Goal: Navigation & Orientation: Find specific page/section

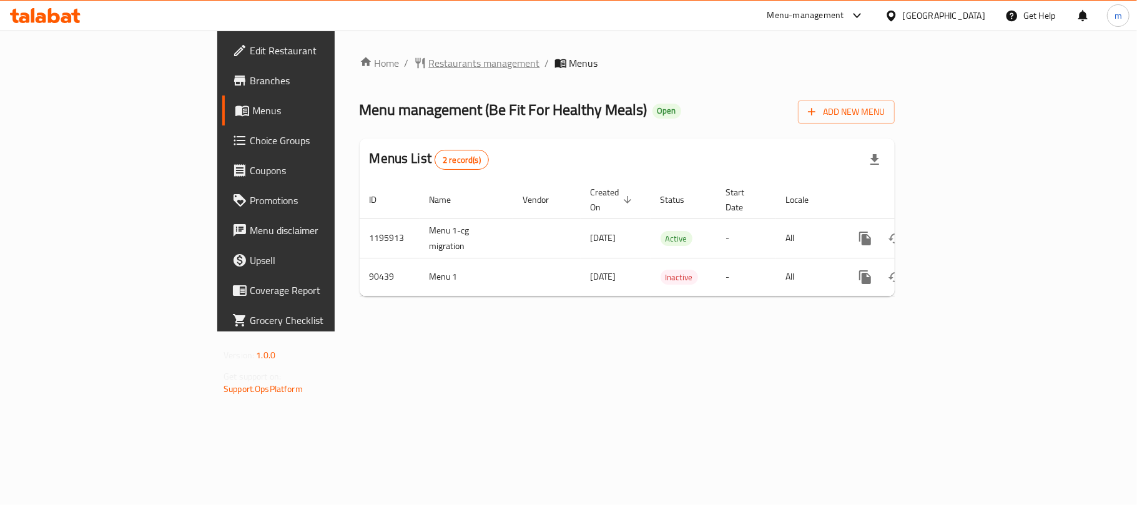
click at [429, 57] on span "Restaurants management" at bounding box center [484, 63] width 111 height 15
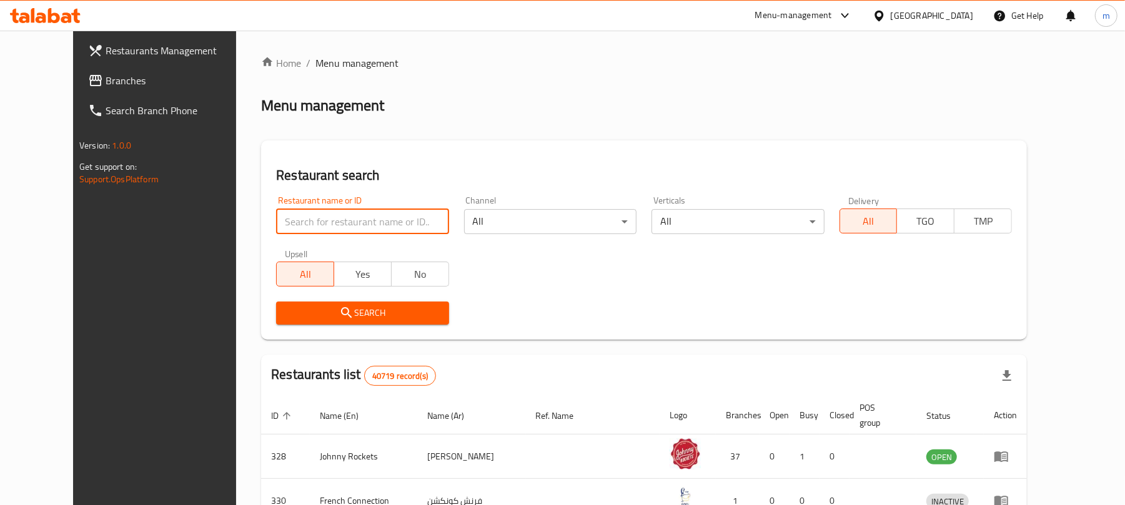
click at [340, 225] on input "search" at bounding box center [362, 221] width 172 height 25
paste input "601426"
type input "601426"
click button "Search" at bounding box center [362, 313] width 172 height 23
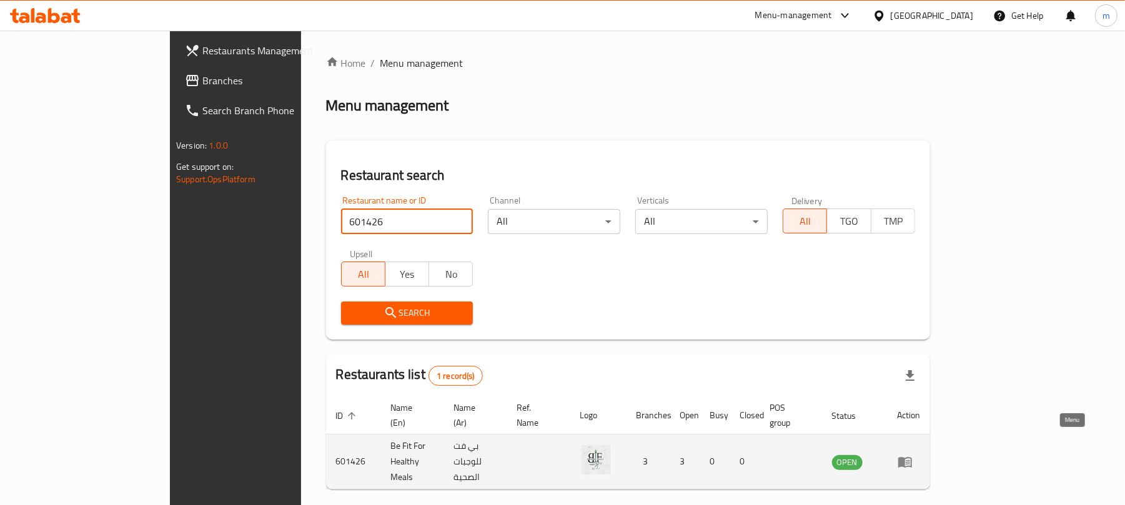
click at [930, 437] on td "enhanced table" at bounding box center [908, 462] width 43 height 55
click at [930, 441] on td "enhanced table" at bounding box center [908, 462] width 43 height 55
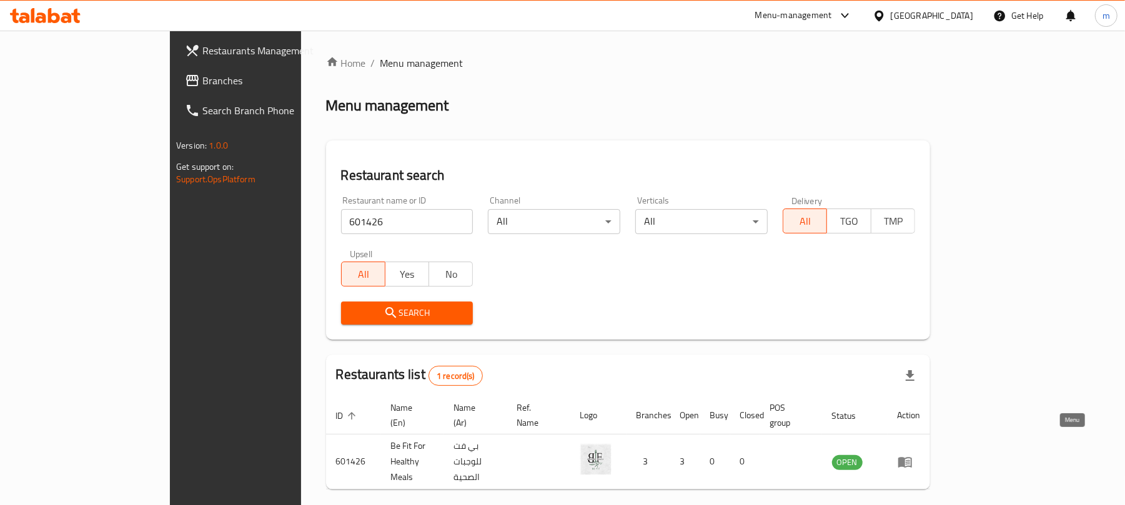
click at [912, 457] on icon "enhanced table" at bounding box center [905, 462] width 14 height 11
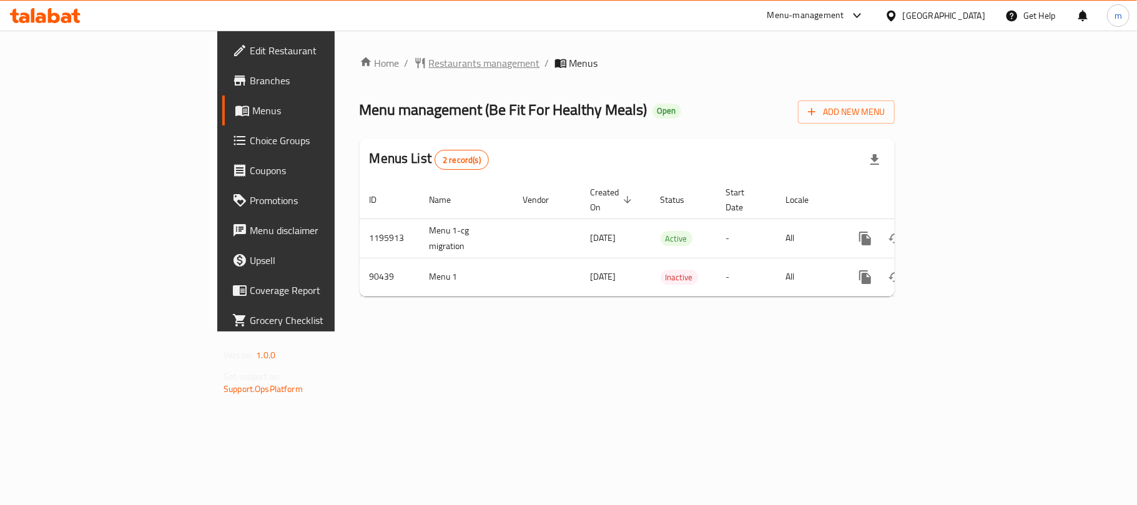
click at [429, 62] on span "Restaurants management" at bounding box center [484, 63] width 111 height 15
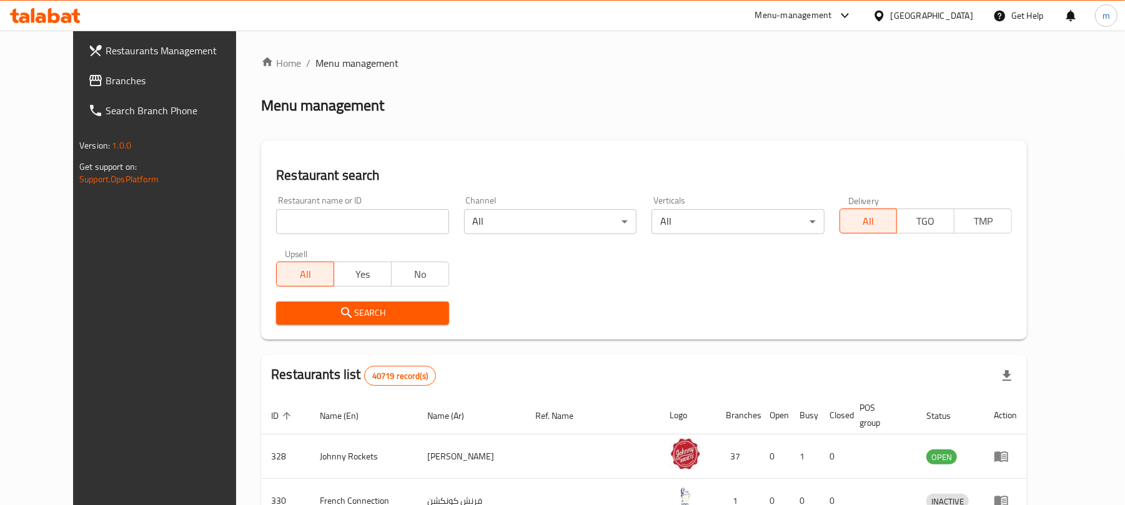
click at [106, 88] on span "Branches" at bounding box center [178, 80] width 145 height 15
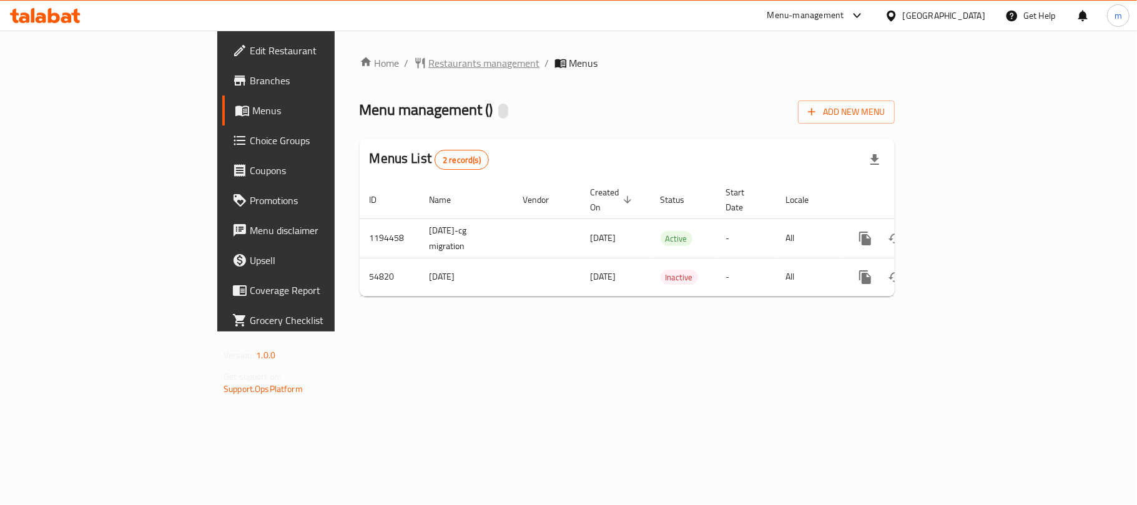
click at [429, 63] on span "Restaurants management" at bounding box center [484, 63] width 111 height 15
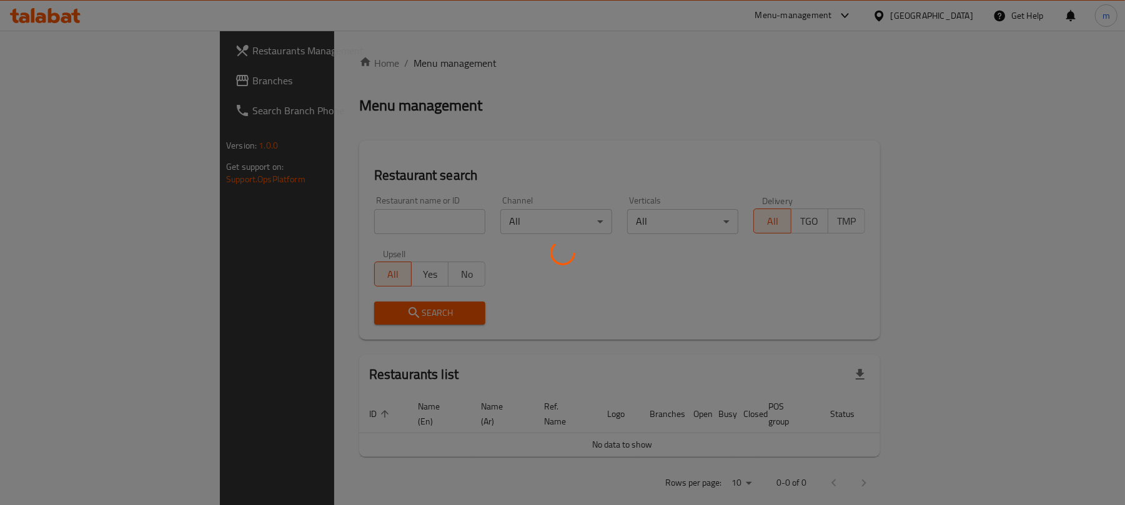
click at [336, 218] on div at bounding box center [562, 252] width 1125 height 505
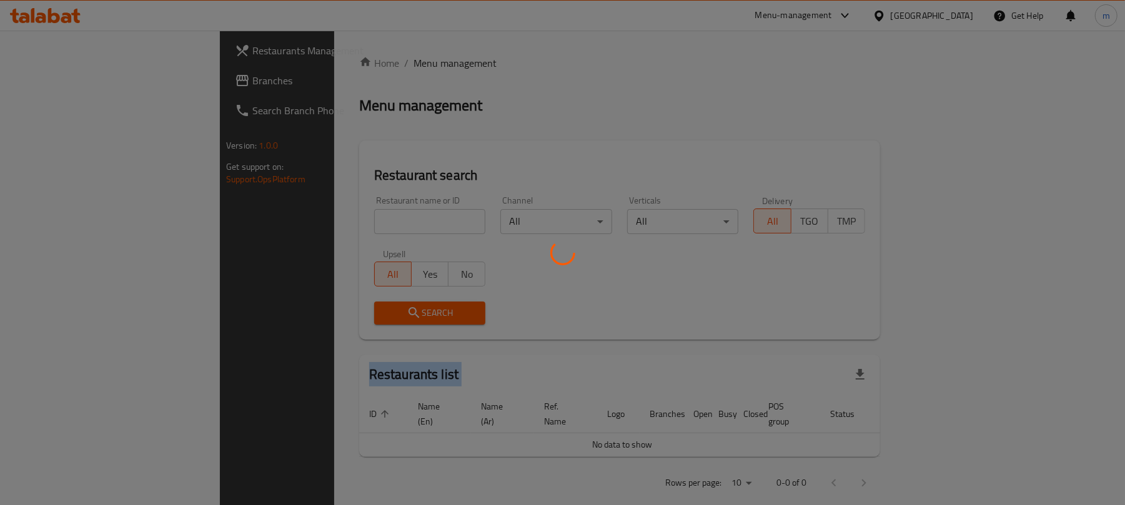
click at [336, 218] on div at bounding box center [562, 252] width 1125 height 505
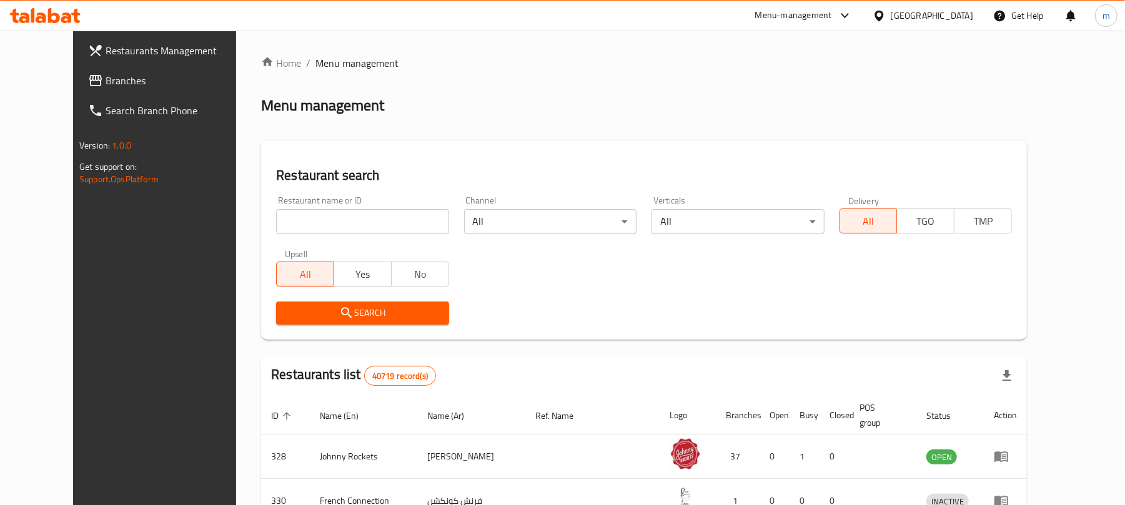
click at [336, 221] on div at bounding box center [562, 252] width 1125 height 505
drag, startPoint x: 340, startPoint y: 215, endPoint x: 332, endPoint y: 220, distance: 9.5
click at [340, 215] on input "search" at bounding box center [362, 221] width 172 height 25
paste input "26997"
type input "26997"
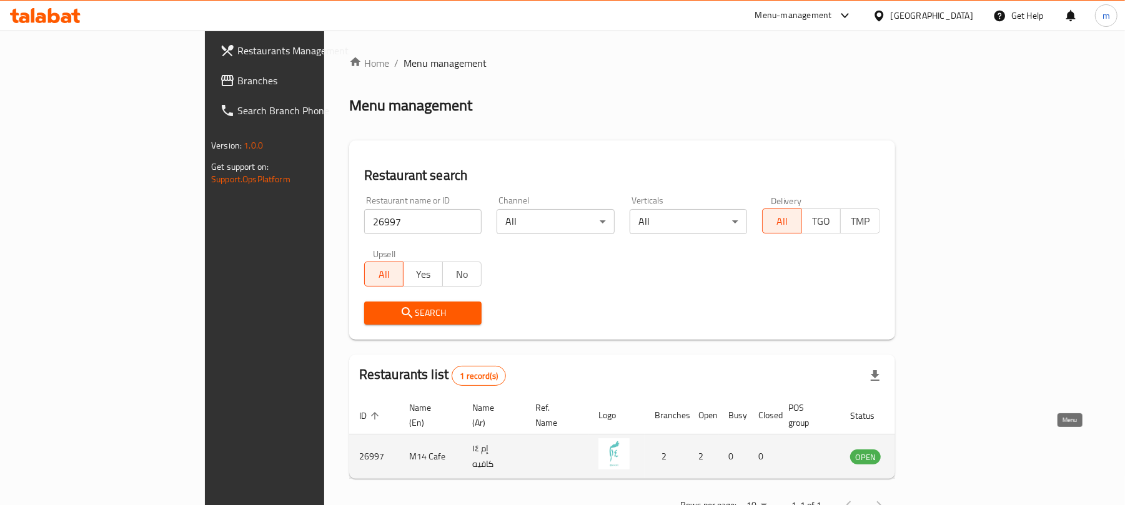
click at [930, 449] on icon "enhanced table" at bounding box center [922, 456] width 15 height 15
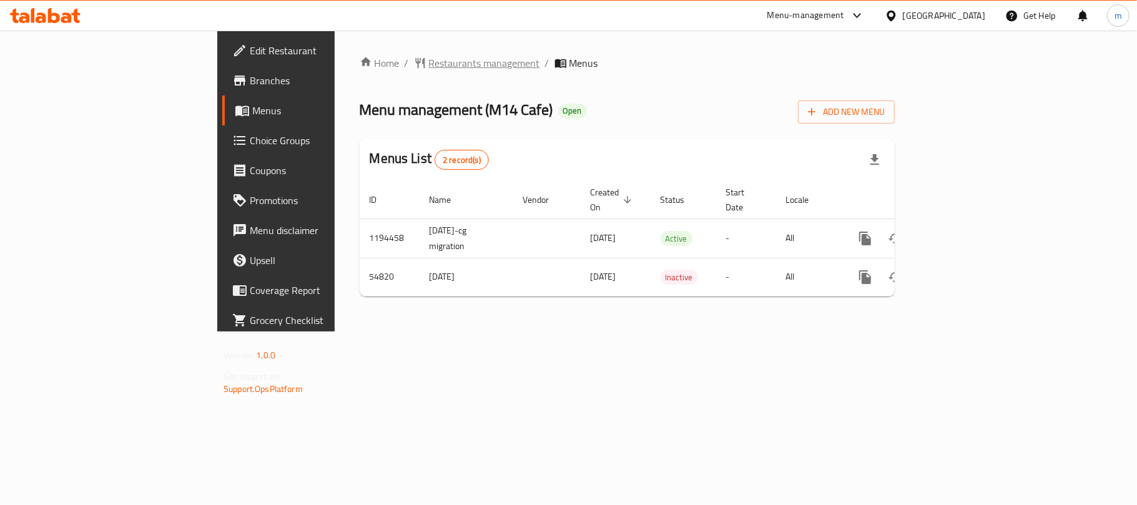
click at [429, 56] on span "Restaurants management" at bounding box center [484, 63] width 111 height 15
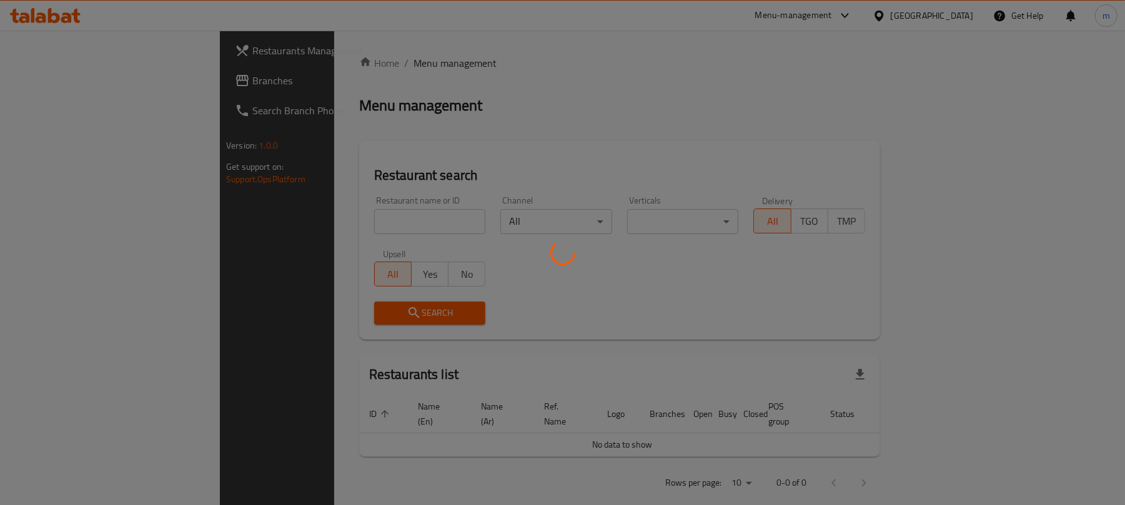
click at [84, 84] on div at bounding box center [562, 252] width 1125 height 505
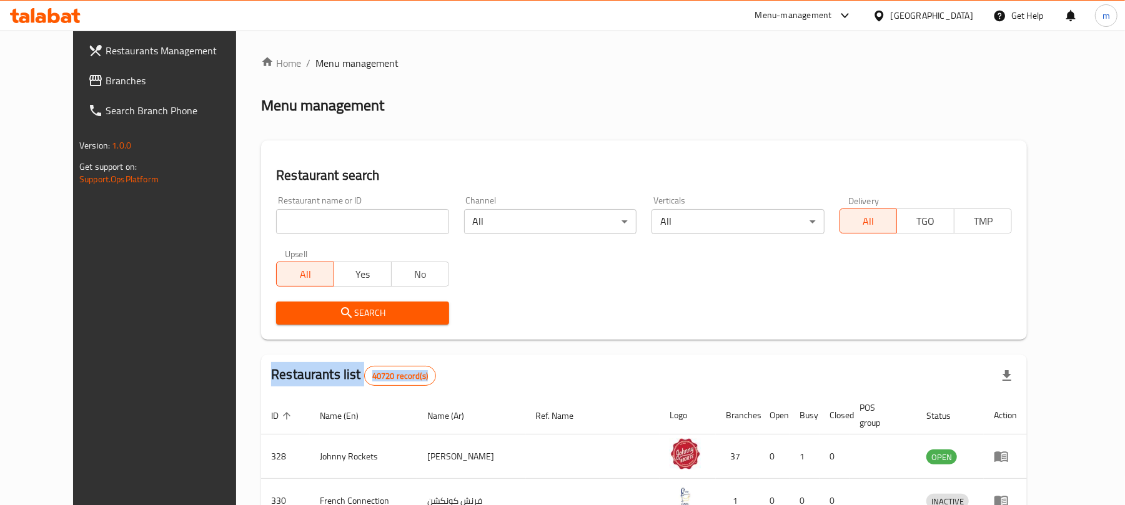
click at [106, 81] on span "Branches" at bounding box center [178, 80] width 145 height 15
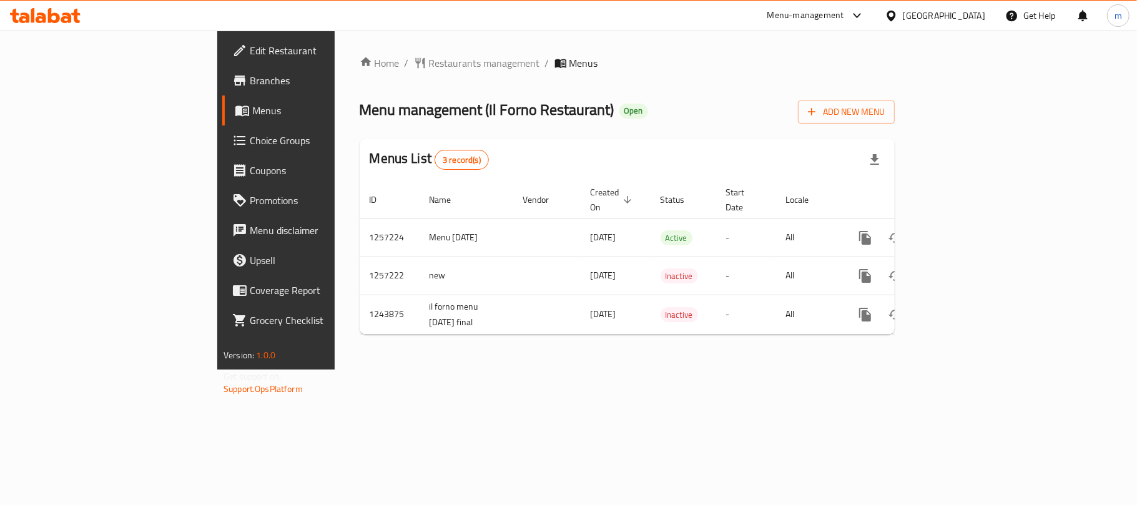
click at [429, 66] on span "Restaurants management" at bounding box center [484, 63] width 111 height 15
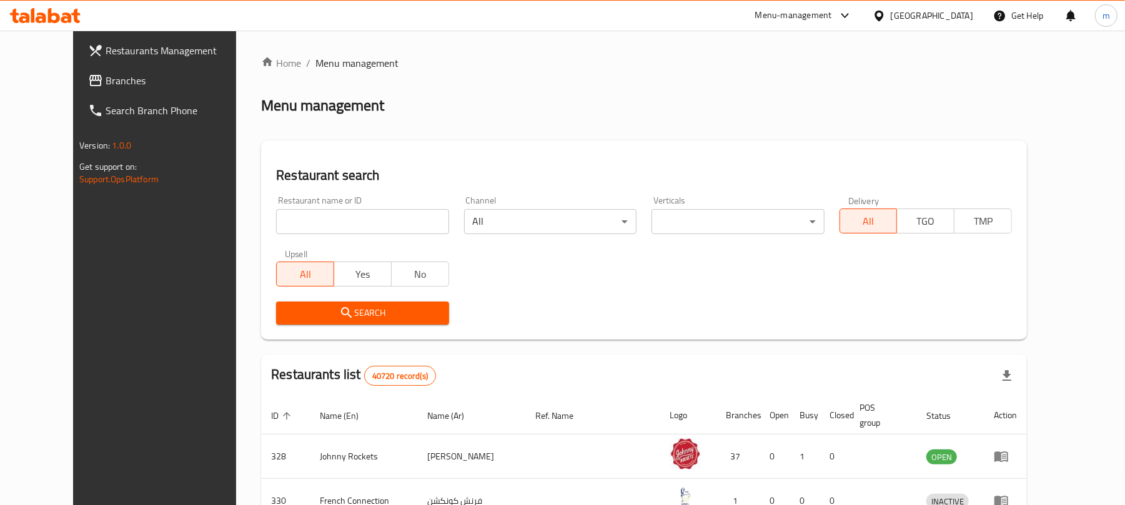
click at [350, 220] on input "search" at bounding box center [362, 221] width 172 height 25
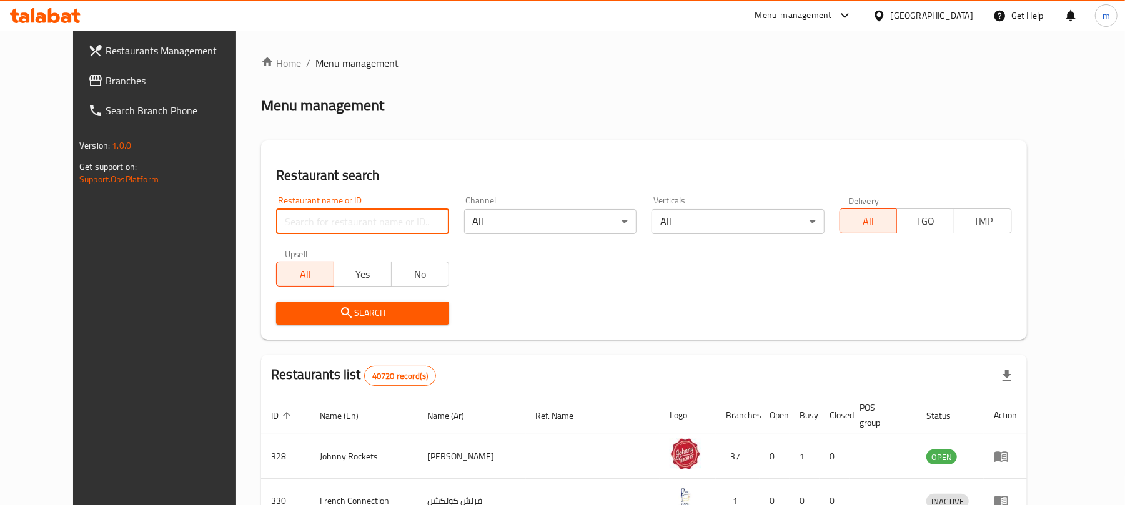
paste input "1410"
type input "1410"
click button "Search" at bounding box center [362, 313] width 172 height 23
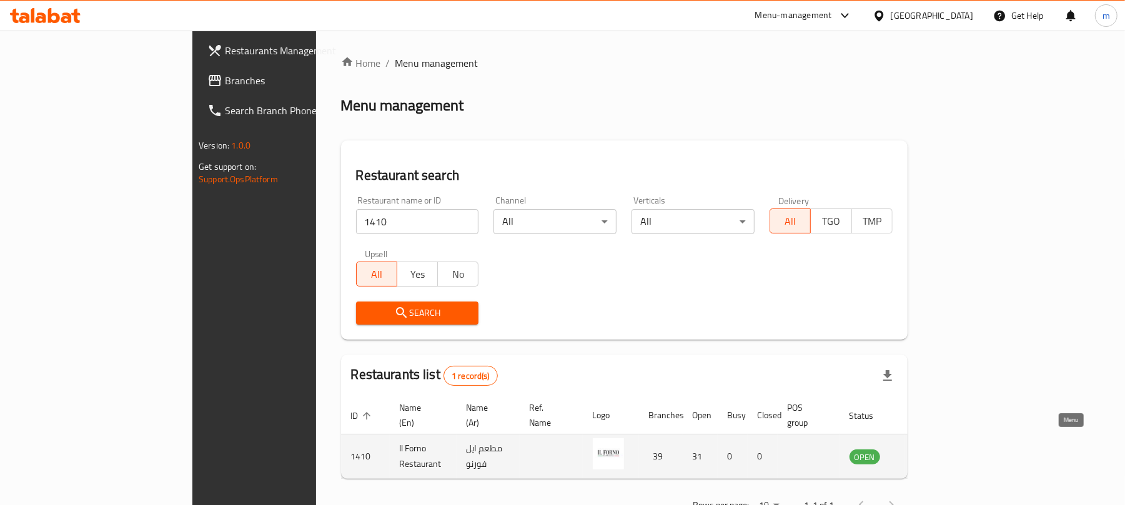
click at [929, 452] on icon "enhanced table" at bounding box center [922, 457] width 14 height 11
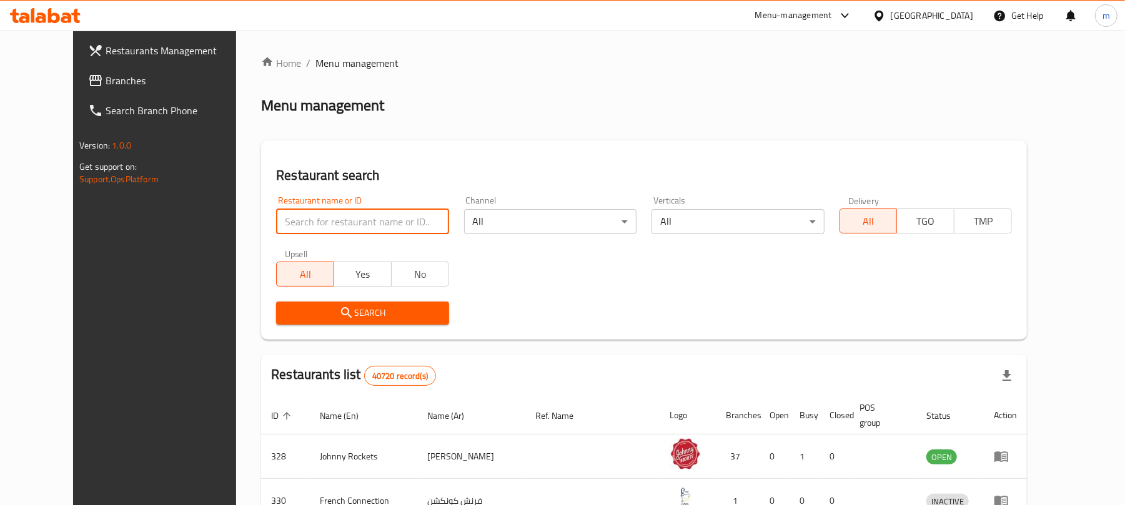
drag, startPoint x: 323, startPoint y: 214, endPoint x: 321, endPoint y: 228, distance: 14.5
click at [323, 214] on input "search" at bounding box center [362, 221] width 172 height 25
paste input "1410"
type input "1410"
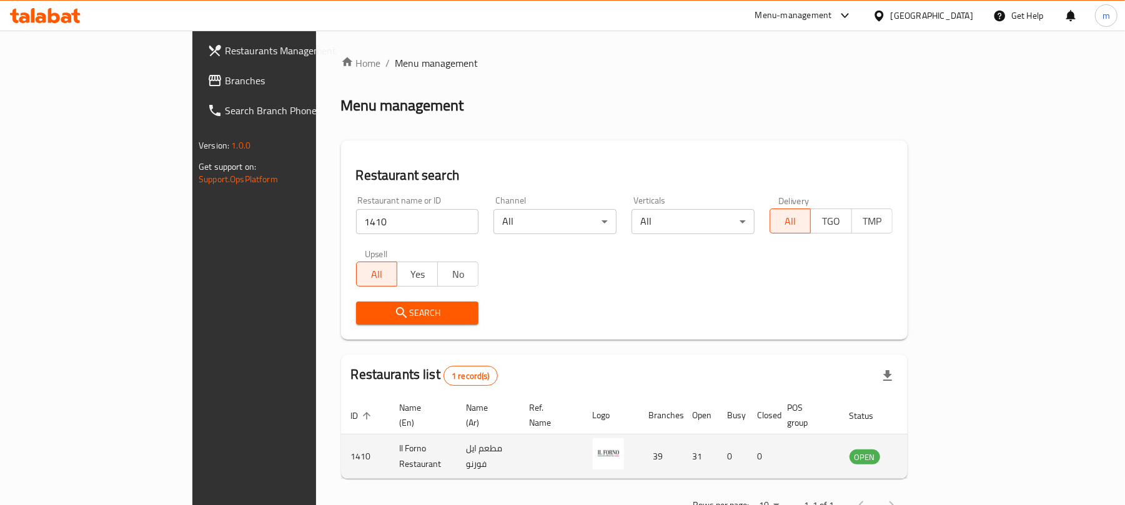
click at [839, 438] on td "enhanced table" at bounding box center [808, 457] width 62 height 44
click at [839, 445] on td "enhanced table" at bounding box center [808, 457] width 62 height 44
click at [930, 449] on icon "enhanced table" at bounding box center [922, 456] width 15 height 15
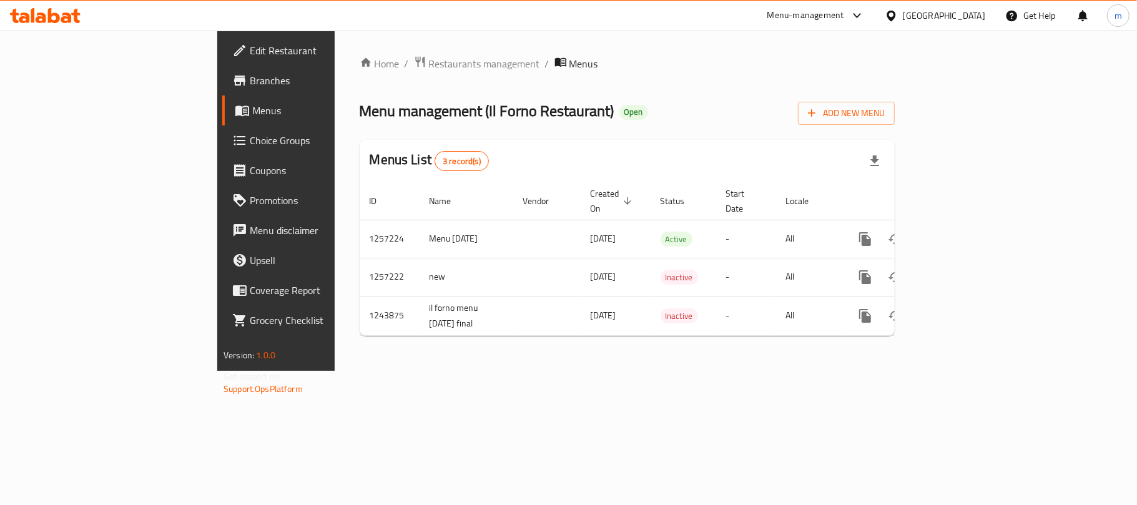
click at [944, 7] on div "United Arab Emirates" at bounding box center [935, 16] width 121 height 30
click at [917, 16] on div "United Arab Emirates" at bounding box center [944, 16] width 82 height 14
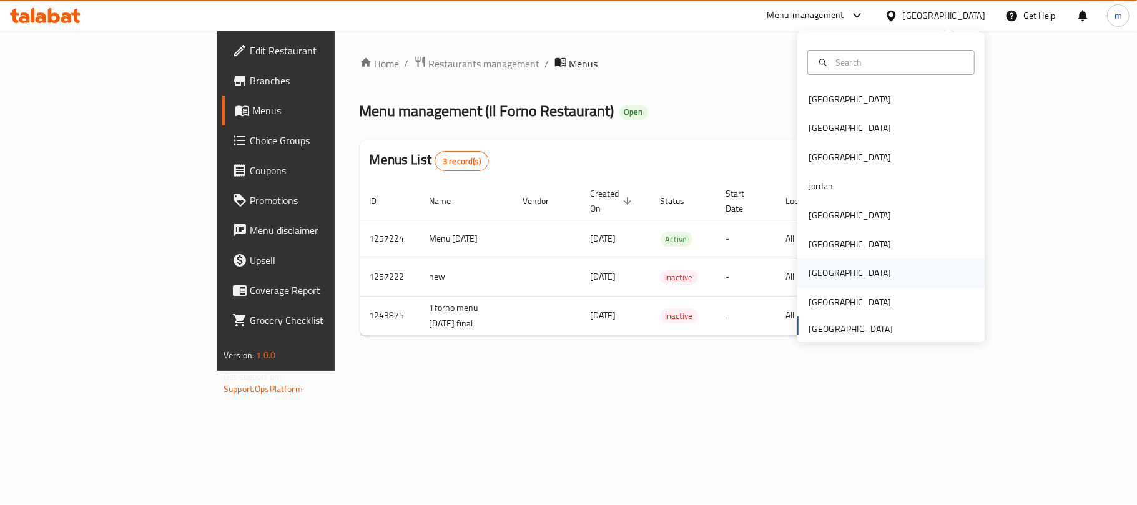
click at [820, 268] on div "Qatar" at bounding box center [850, 273] width 102 height 29
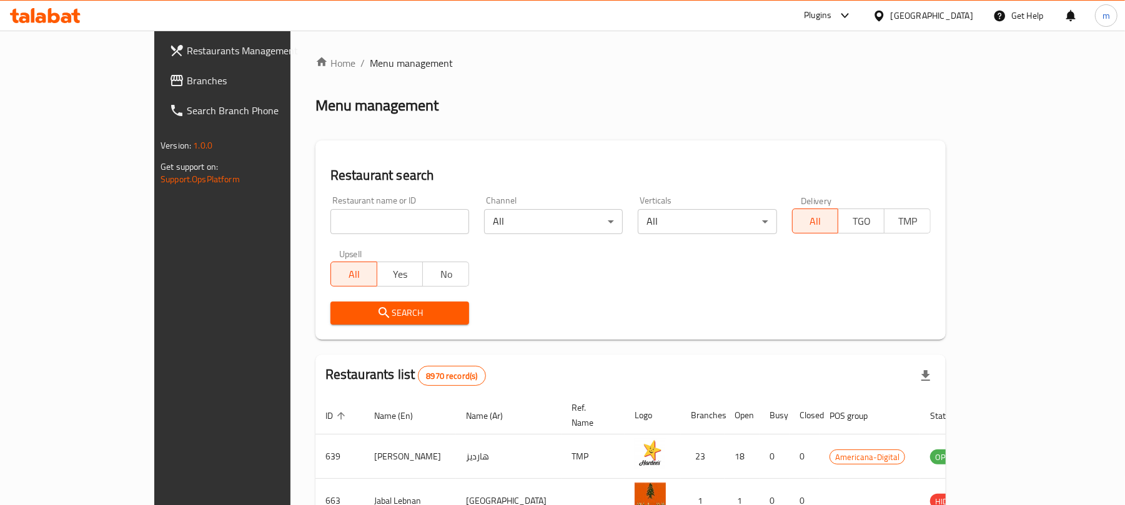
click at [187, 56] on span "Restaurants Management" at bounding box center [259, 50] width 145 height 15
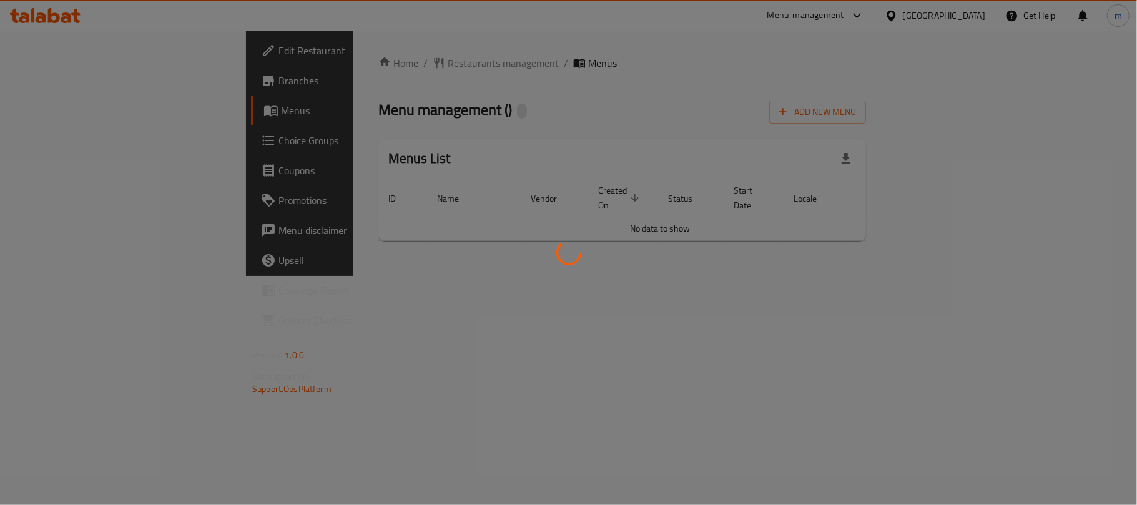
click at [343, 62] on div at bounding box center [568, 252] width 1137 height 505
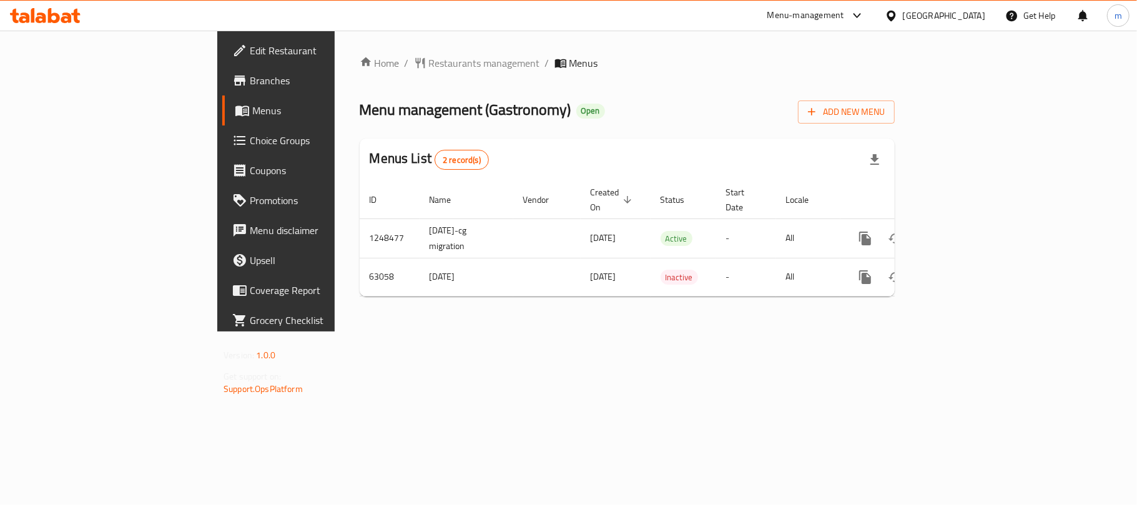
click at [360, 75] on div "Home / Restaurants management / Menus Menu management ( Gastronomy ) Open Add N…" at bounding box center [627, 181] width 535 height 251
click at [429, 71] on span "Restaurants management" at bounding box center [484, 63] width 111 height 15
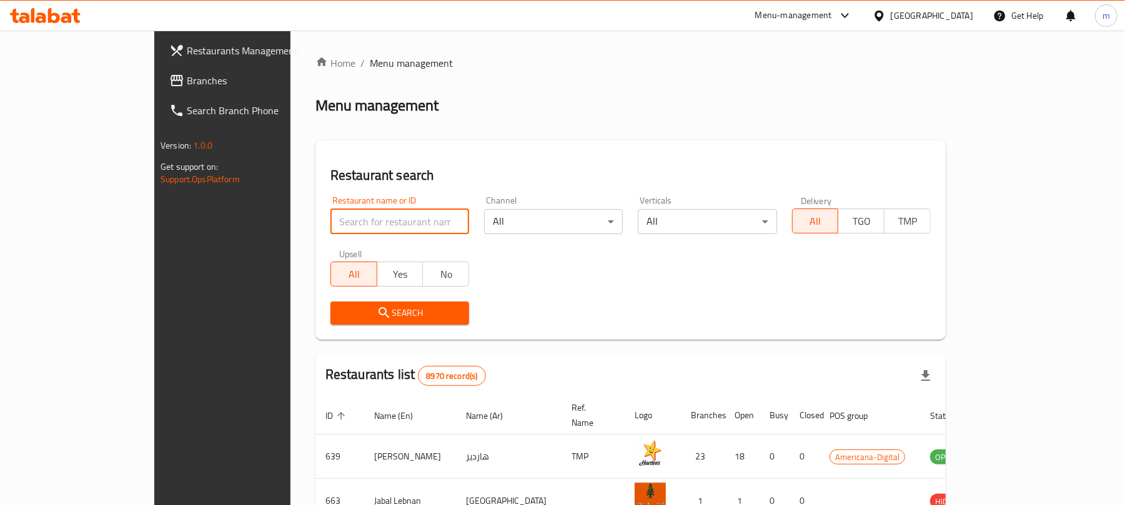
click at [330, 226] on input "search" at bounding box center [399, 221] width 139 height 25
paste input "600031"
type input "600031"
click button "Search" at bounding box center [399, 313] width 139 height 23
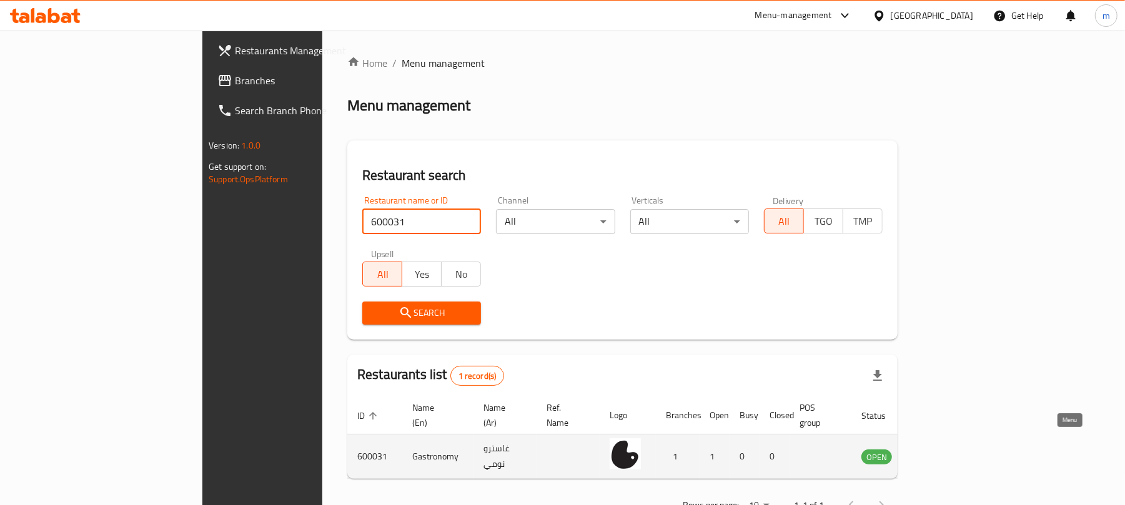
click at [941, 452] on icon "enhanced table" at bounding box center [934, 457] width 14 height 11
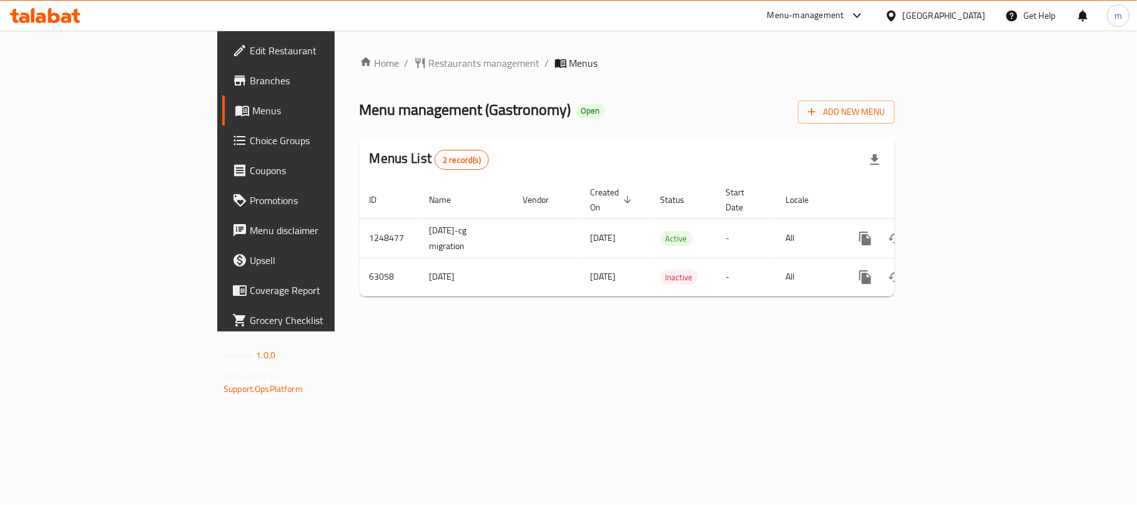
click at [65, 9] on icon at bounding box center [45, 15] width 71 height 15
click at [429, 69] on span "Restaurants management" at bounding box center [484, 63] width 111 height 15
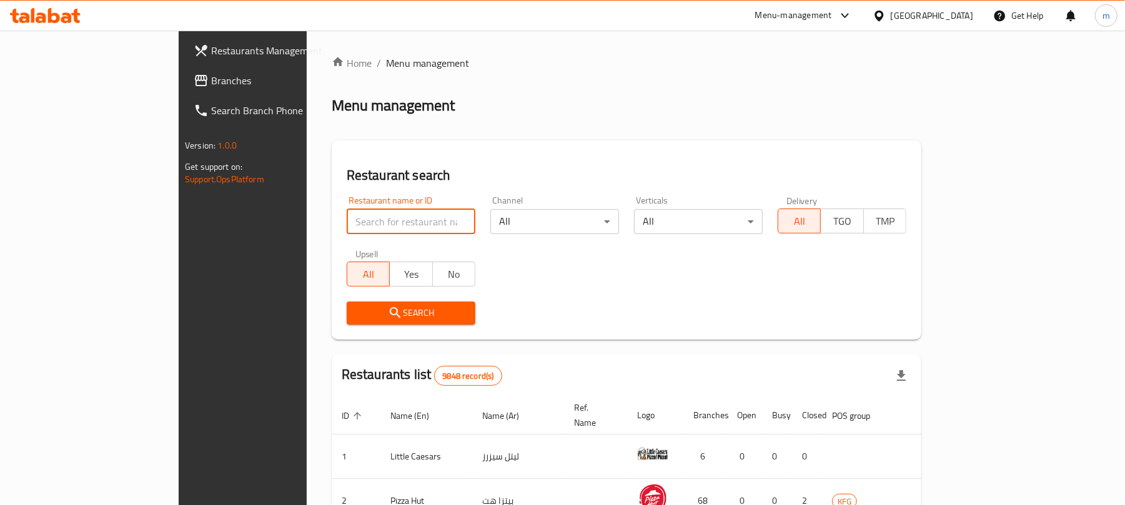
click at [347, 216] on input "search" at bounding box center [411, 221] width 129 height 25
paste input "24538"
type input "24538"
click button "Search" at bounding box center [411, 313] width 129 height 23
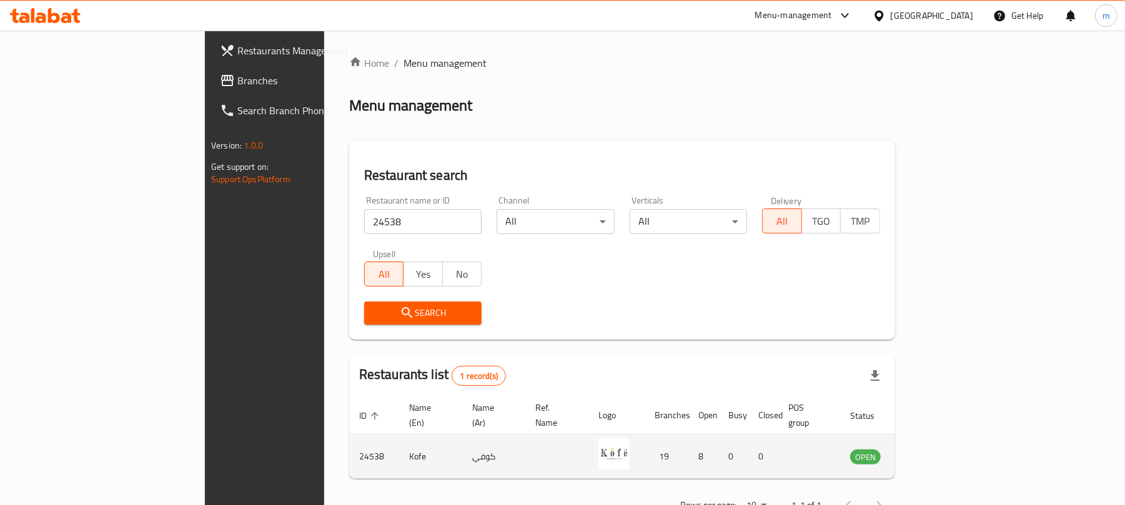
click at [949, 442] on td "enhanced table" at bounding box center [926, 457] width 43 height 44
click at [928, 455] on icon "enhanced table" at bounding box center [926, 457] width 4 height 5
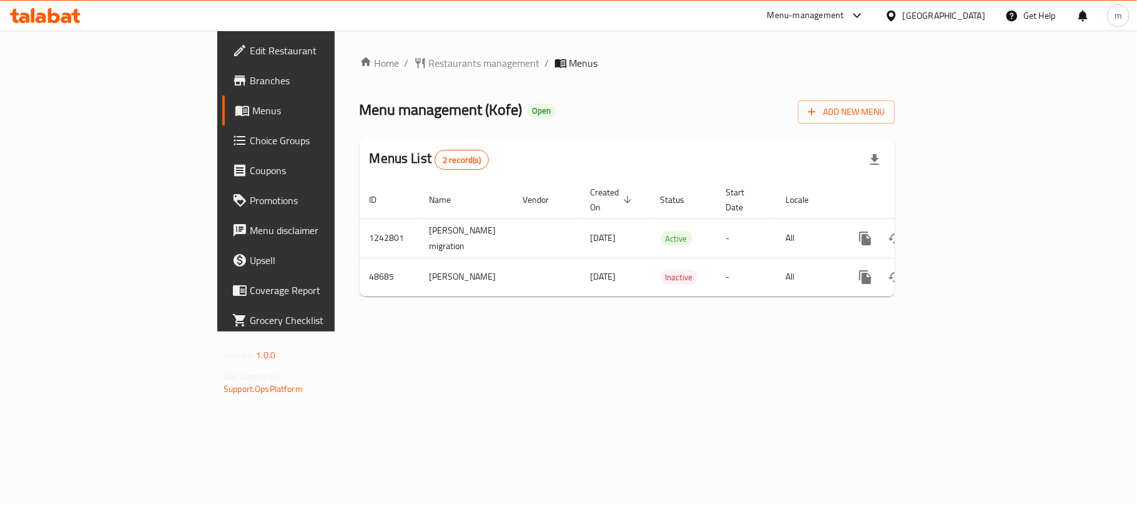
click at [429, 64] on span "Restaurants management" at bounding box center [484, 63] width 111 height 15
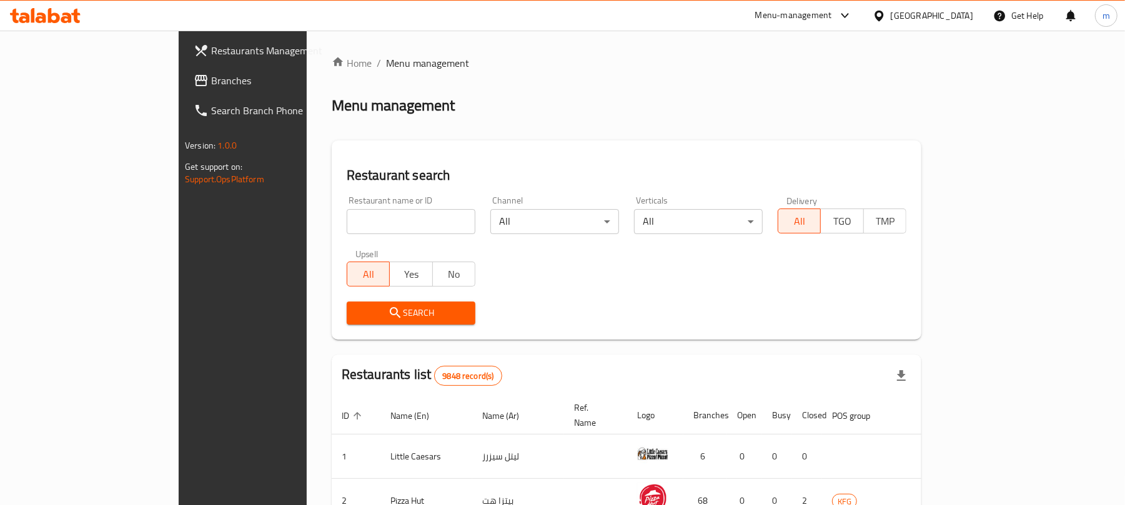
click at [211, 85] on span "Branches" at bounding box center [283, 80] width 145 height 15
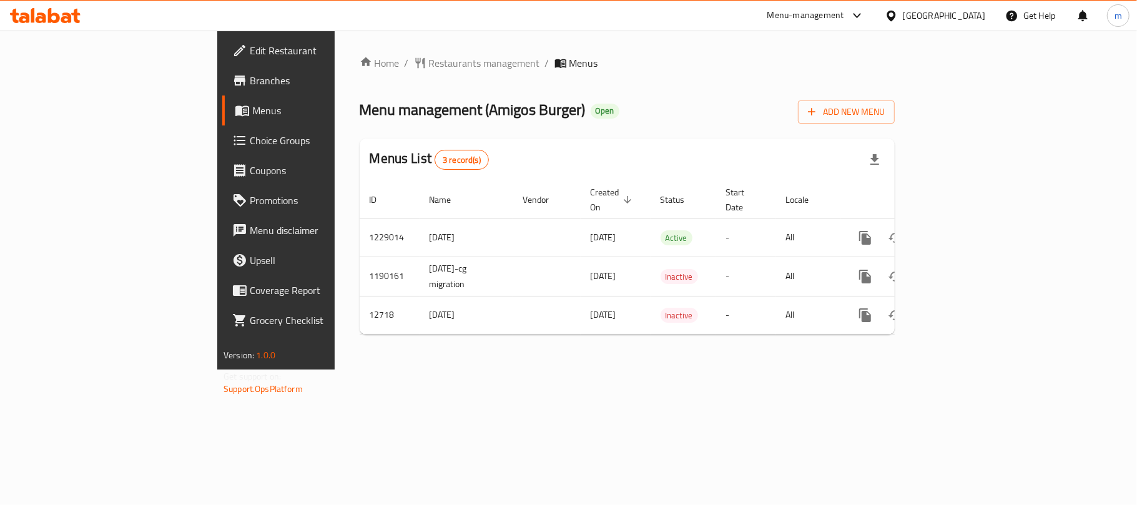
click at [363, 60] on div "Home / Restaurants management / Menus Menu management ( Amigos Burger ) Open Ad…" at bounding box center [627, 200] width 535 height 289
click at [429, 64] on span "Restaurants management" at bounding box center [484, 63] width 111 height 15
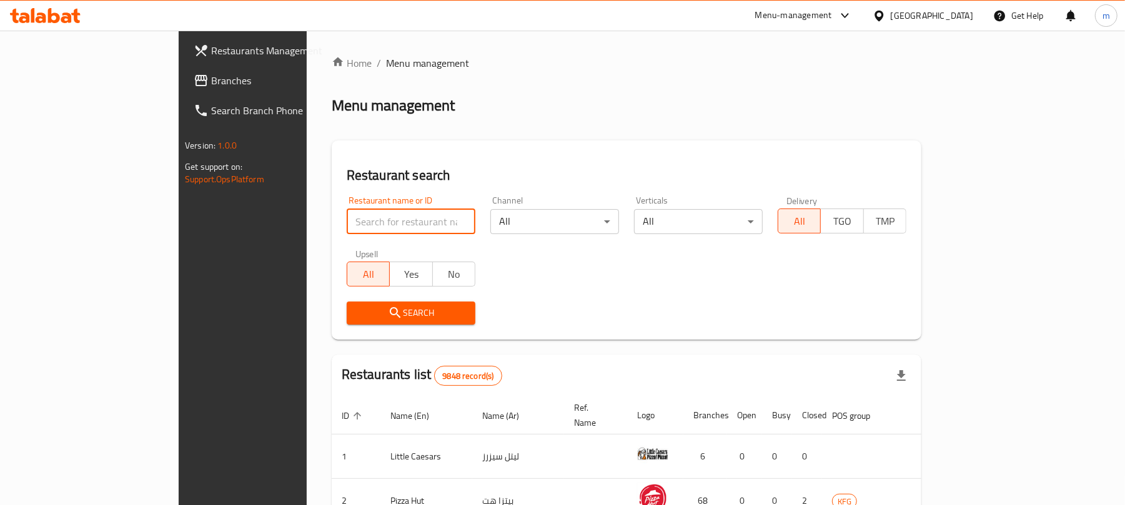
click at [347, 215] on input "search" at bounding box center [411, 221] width 129 height 25
paste input "7834"
type input "7834"
click button "Search" at bounding box center [411, 313] width 129 height 23
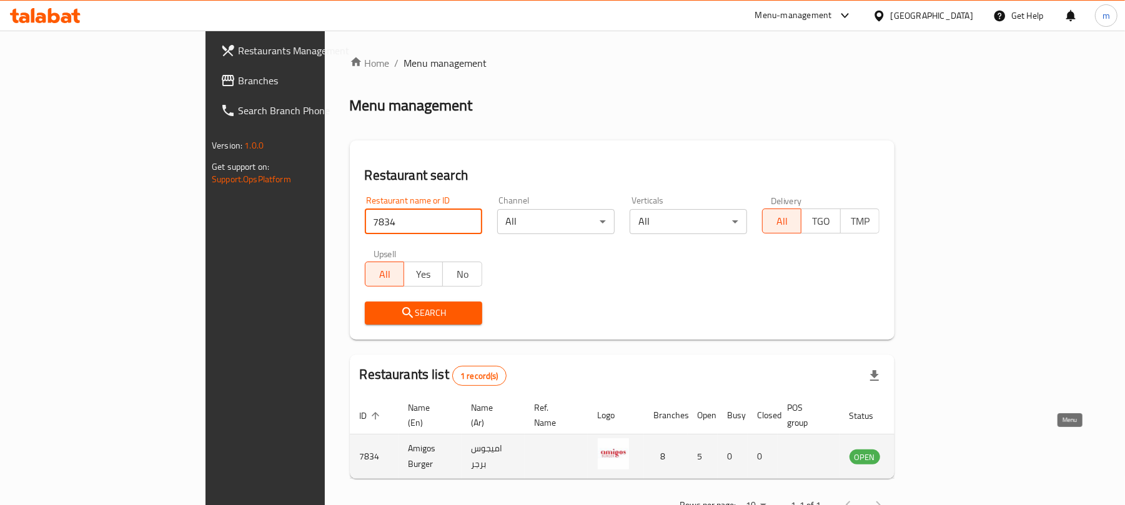
click at [929, 452] on icon "enhanced table" at bounding box center [922, 457] width 14 height 11
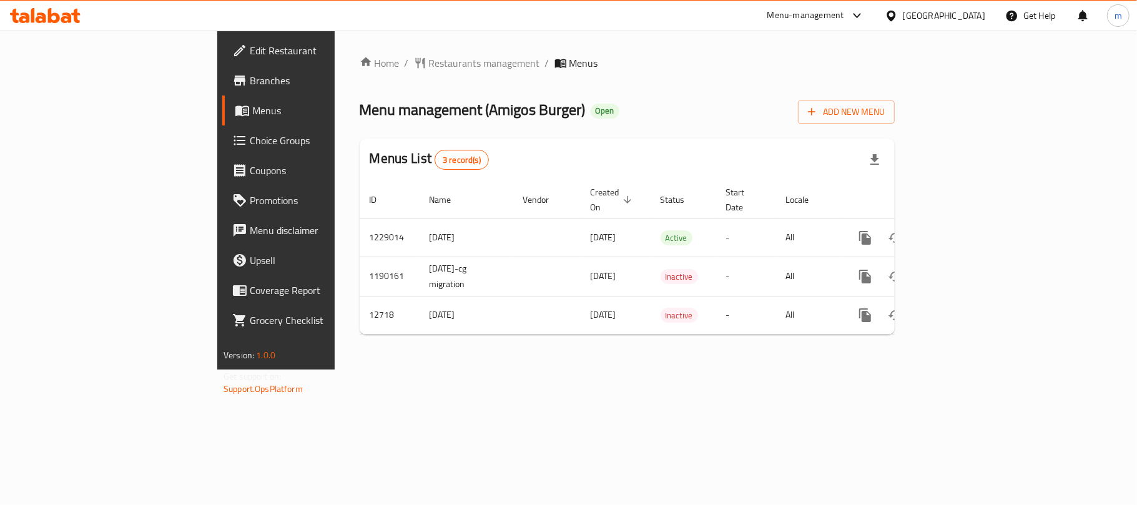
click at [967, 12] on div "Kuwait" at bounding box center [944, 16] width 82 height 14
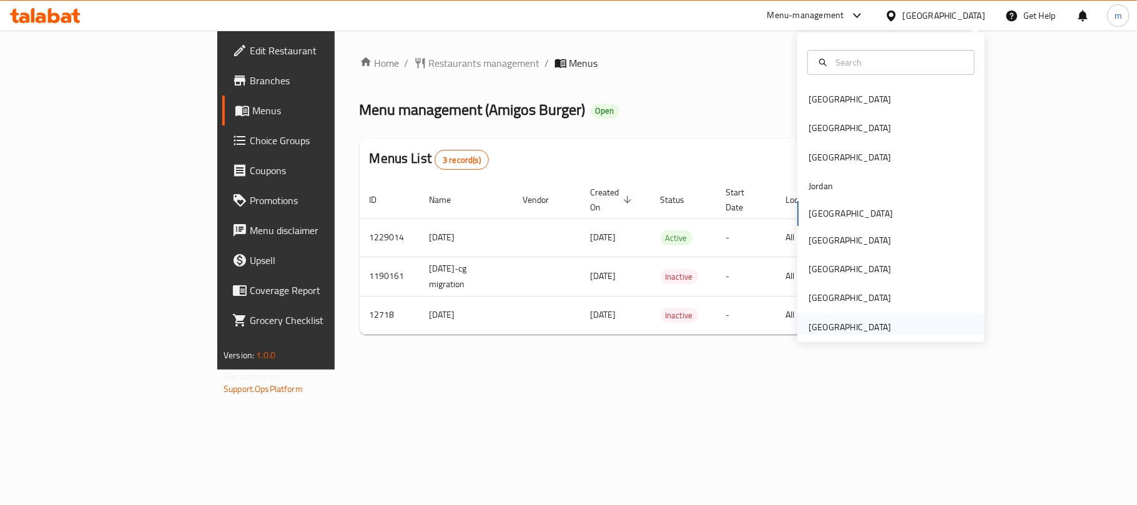
click at [861, 315] on div "[GEOGRAPHIC_DATA]" at bounding box center [850, 327] width 102 height 29
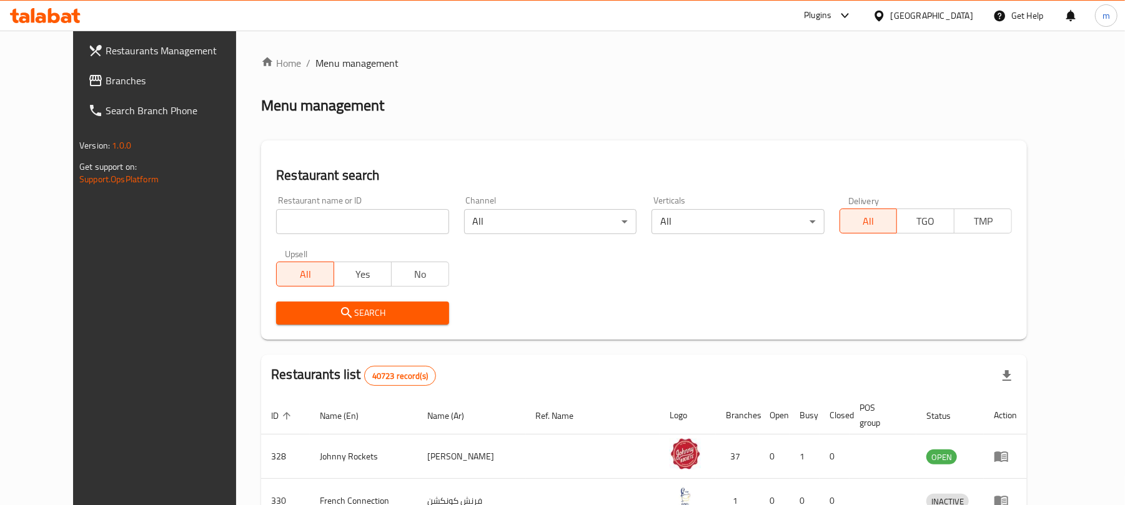
click at [106, 86] on span "Branches" at bounding box center [178, 80] width 145 height 15
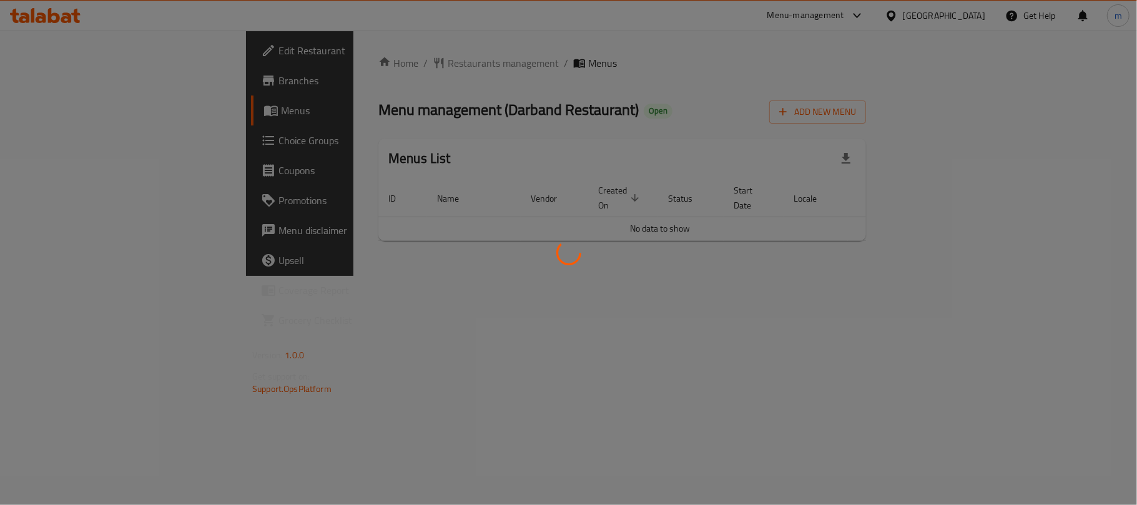
click at [328, 56] on div at bounding box center [568, 252] width 1137 height 505
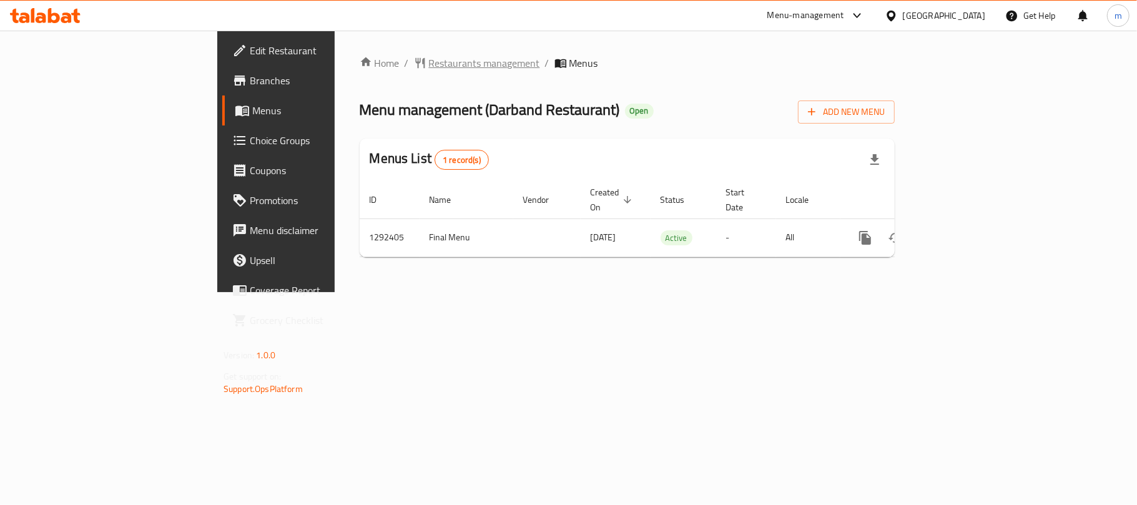
click at [429, 60] on span "Restaurants management" at bounding box center [484, 63] width 111 height 15
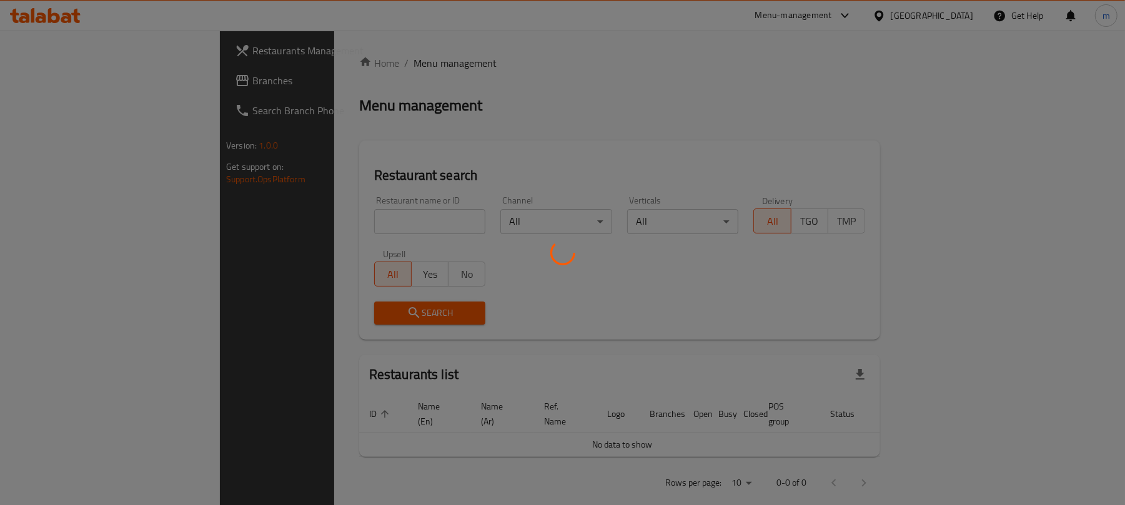
click at [291, 220] on div at bounding box center [562, 252] width 1125 height 505
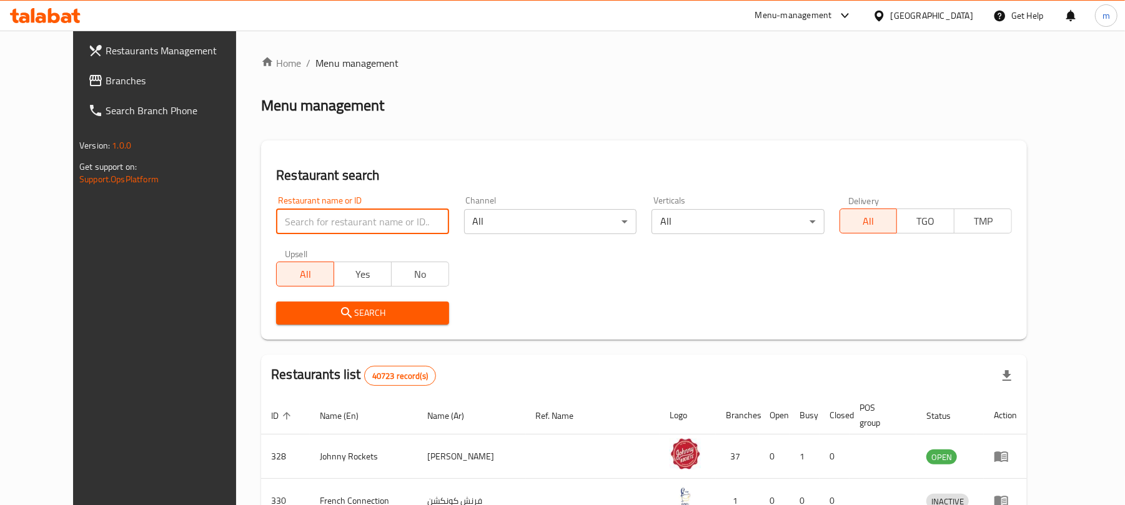
click at [291, 220] on input "search" at bounding box center [362, 221] width 172 height 25
paste input "699118"
type input "699118"
click button "Search" at bounding box center [362, 313] width 172 height 23
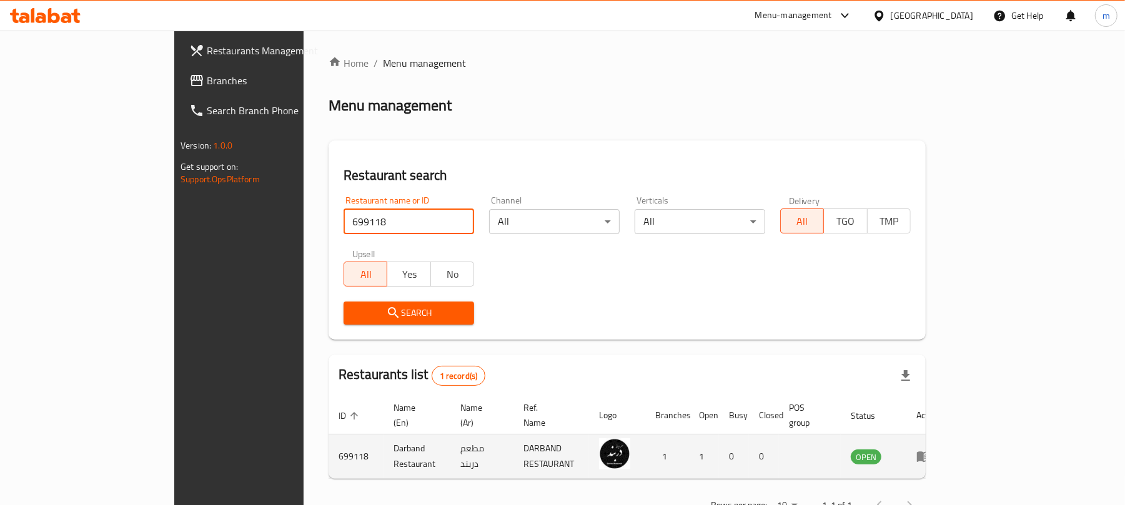
click at [949, 451] on td "enhanced table" at bounding box center [927, 457] width 43 height 44
click at [930, 452] on icon "enhanced table" at bounding box center [924, 457] width 14 height 11
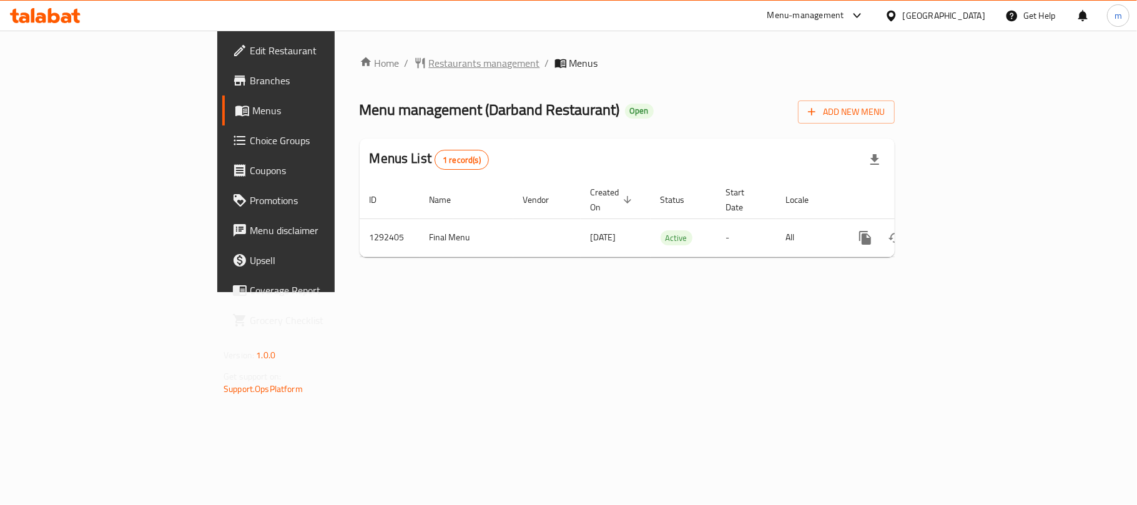
click at [429, 69] on span "Restaurants management" at bounding box center [484, 63] width 111 height 15
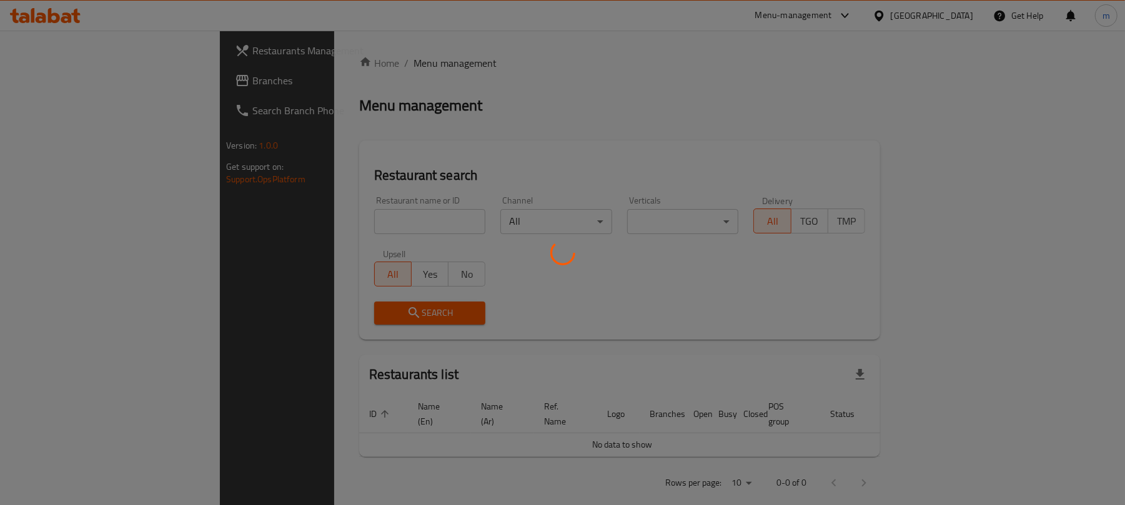
click at [84, 84] on div at bounding box center [562, 252] width 1125 height 505
click at [61, 79] on div at bounding box center [562, 252] width 1125 height 505
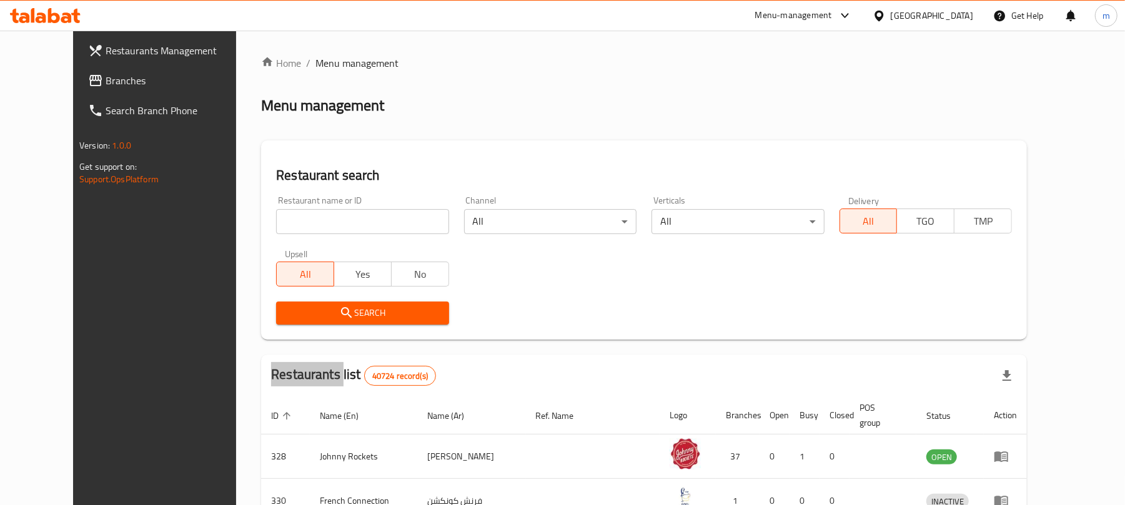
click at [106, 80] on span "Branches" at bounding box center [178, 80] width 145 height 15
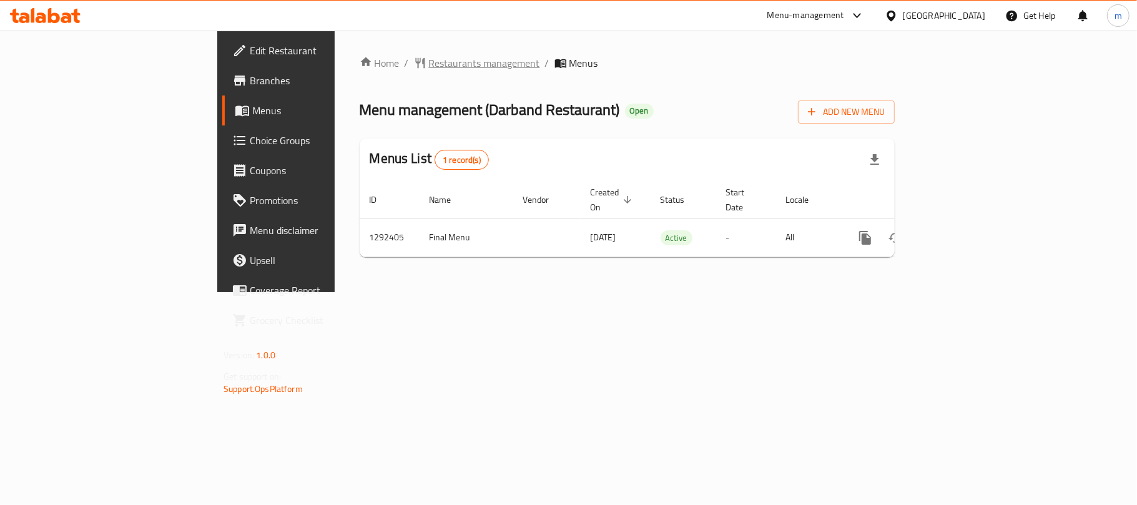
click at [429, 56] on span "Restaurants management" at bounding box center [484, 63] width 111 height 15
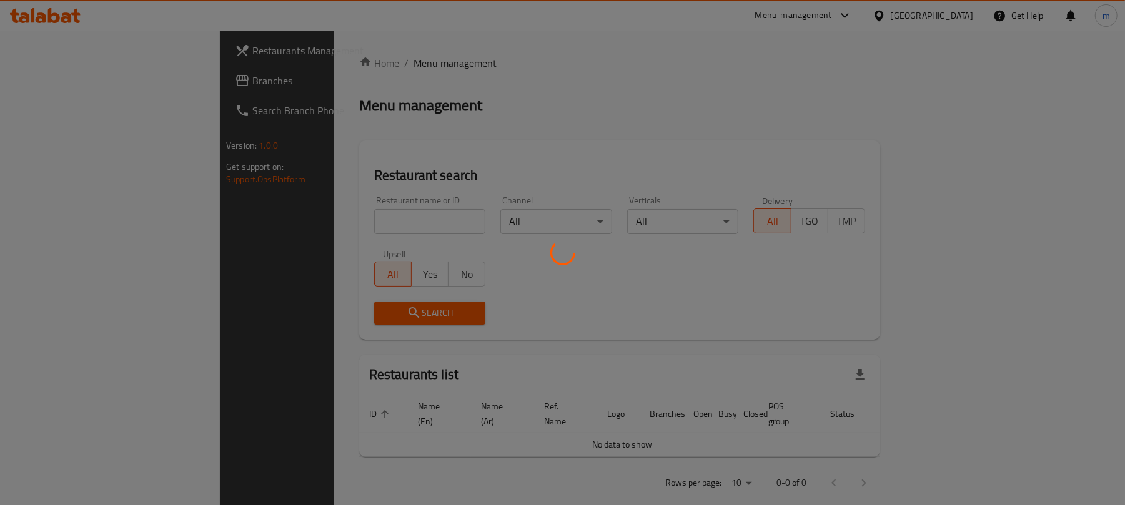
click at [341, 230] on div at bounding box center [562, 252] width 1125 height 505
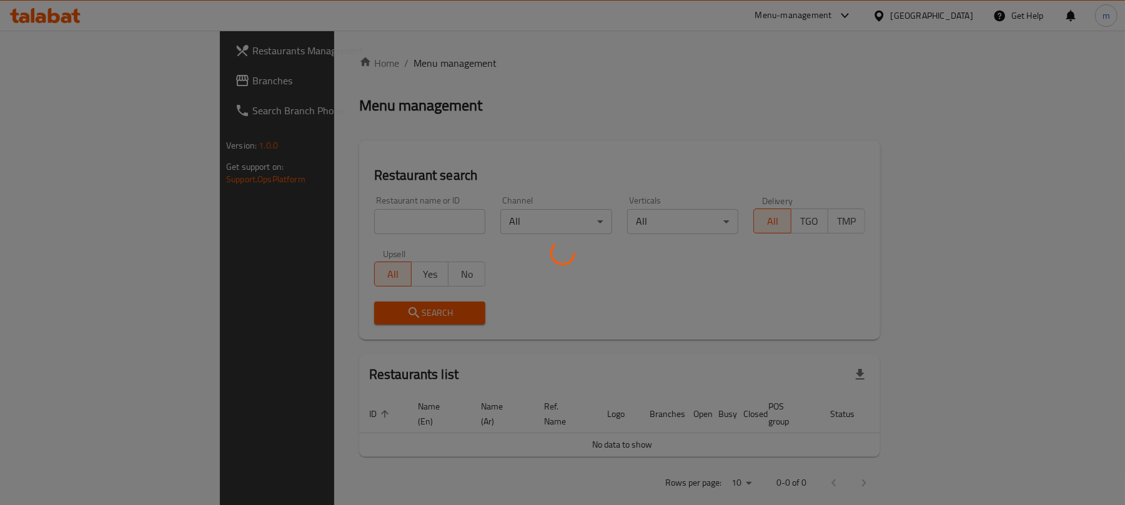
click at [338, 310] on div at bounding box center [562, 252] width 1125 height 505
click at [353, 219] on div at bounding box center [562, 252] width 1125 height 505
click at [325, 206] on div at bounding box center [562, 252] width 1125 height 505
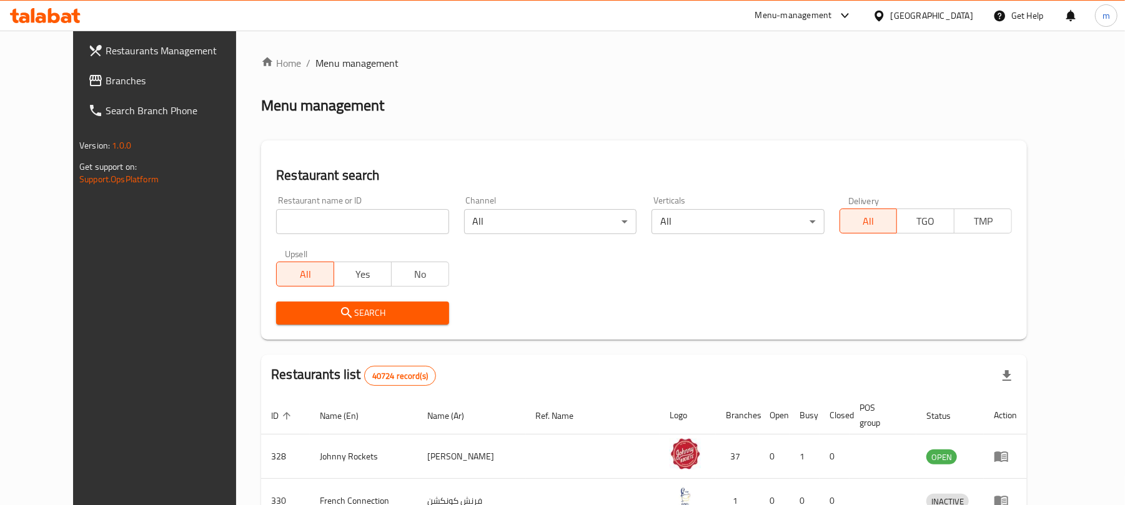
click at [343, 220] on input "search" at bounding box center [362, 221] width 172 height 25
paste input "699118"
type input "699118"
click at [269, 326] on div "Search" at bounding box center [362, 313] width 187 height 38
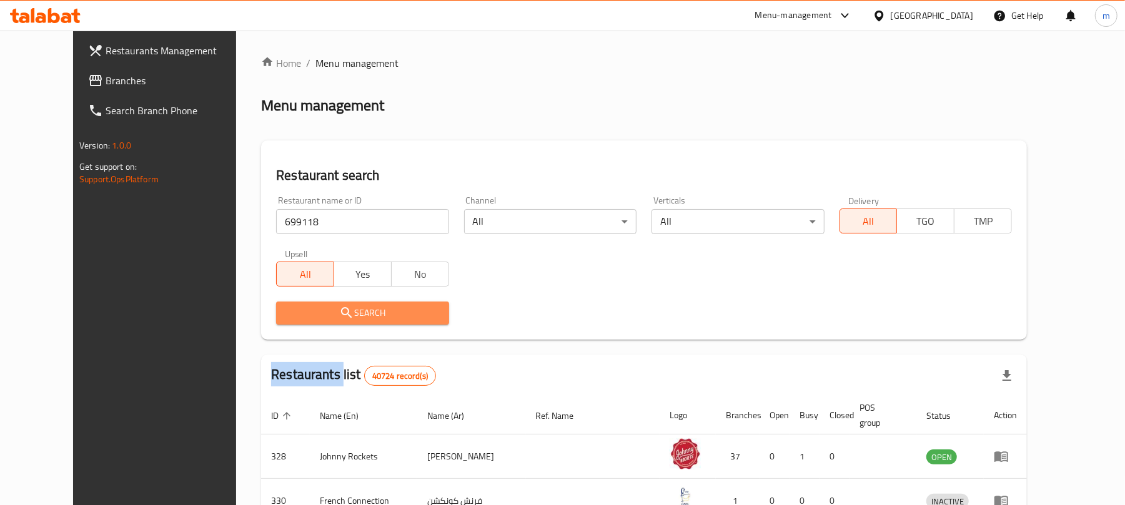
click at [286, 320] on span "Search" at bounding box center [362, 313] width 152 height 16
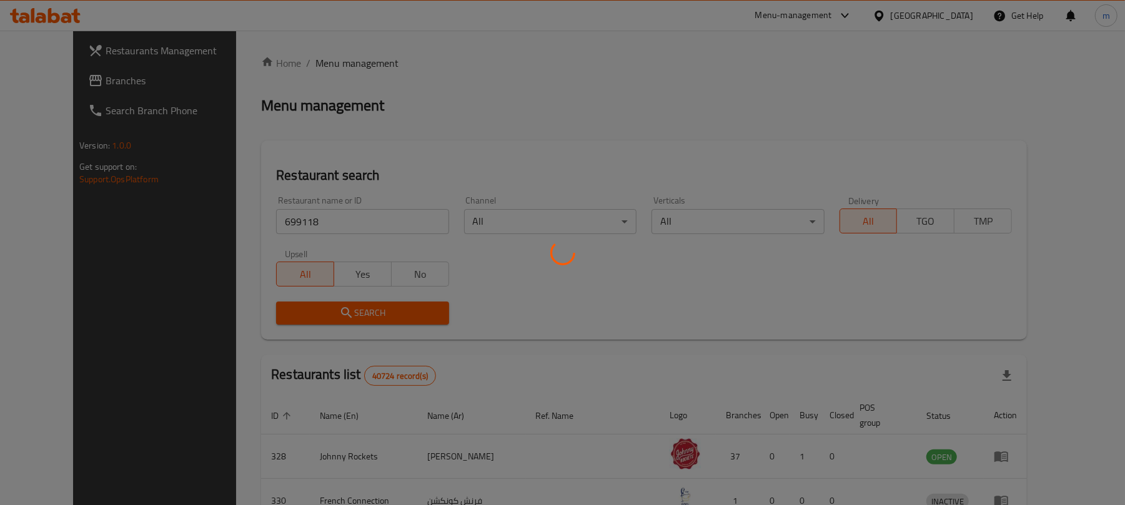
click at [274, 310] on div at bounding box center [562, 252] width 1125 height 505
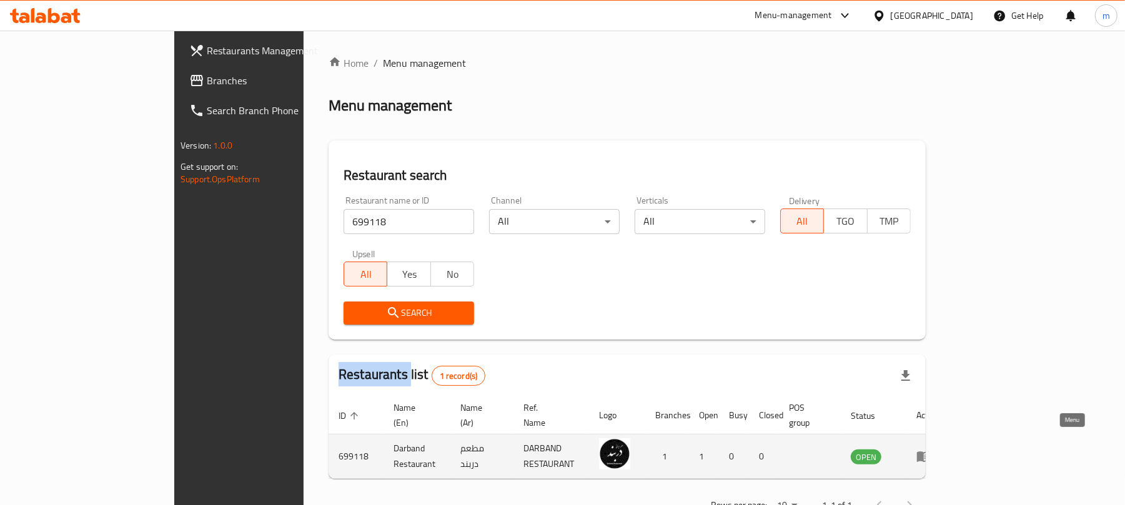
click at [930, 452] on icon "enhanced table" at bounding box center [924, 457] width 14 height 11
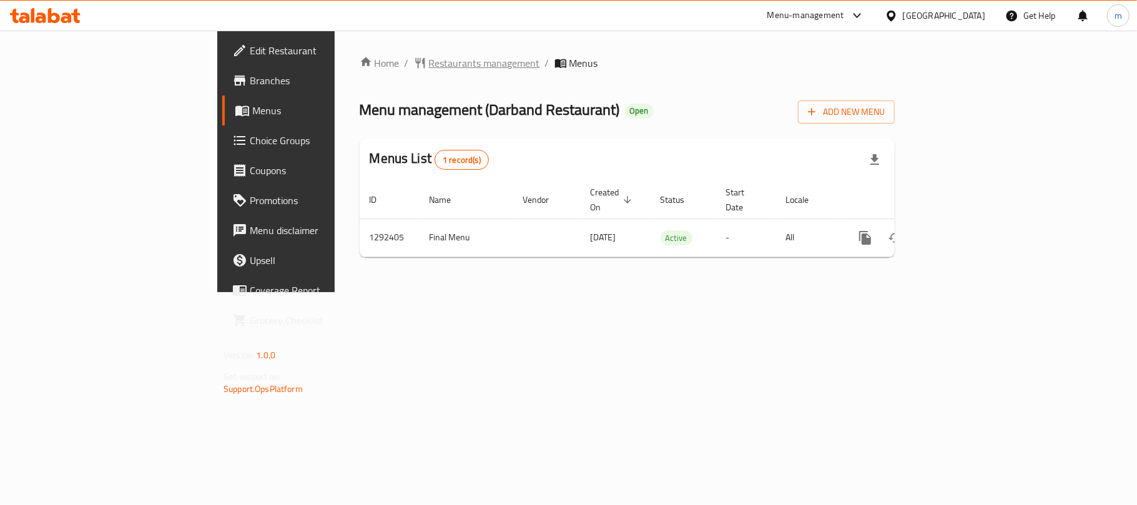
click at [414, 58] on span "breadcrumb" at bounding box center [421, 63] width 15 height 12
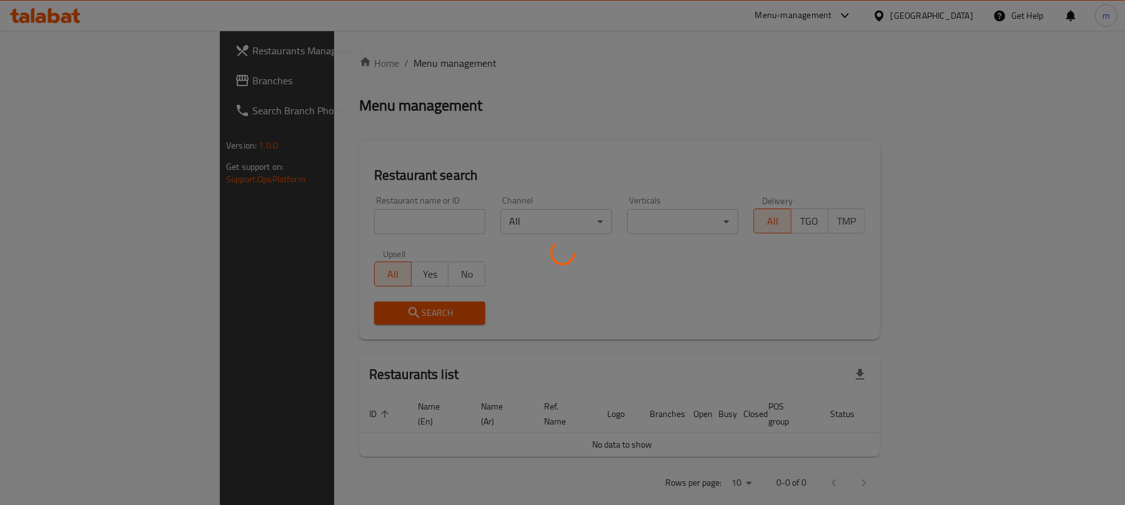
click at [46, 88] on div at bounding box center [562, 252] width 1125 height 505
drag, startPoint x: 149, startPoint y: 204, endPoint x: 142, endPoint y: 195, distance: 10.2
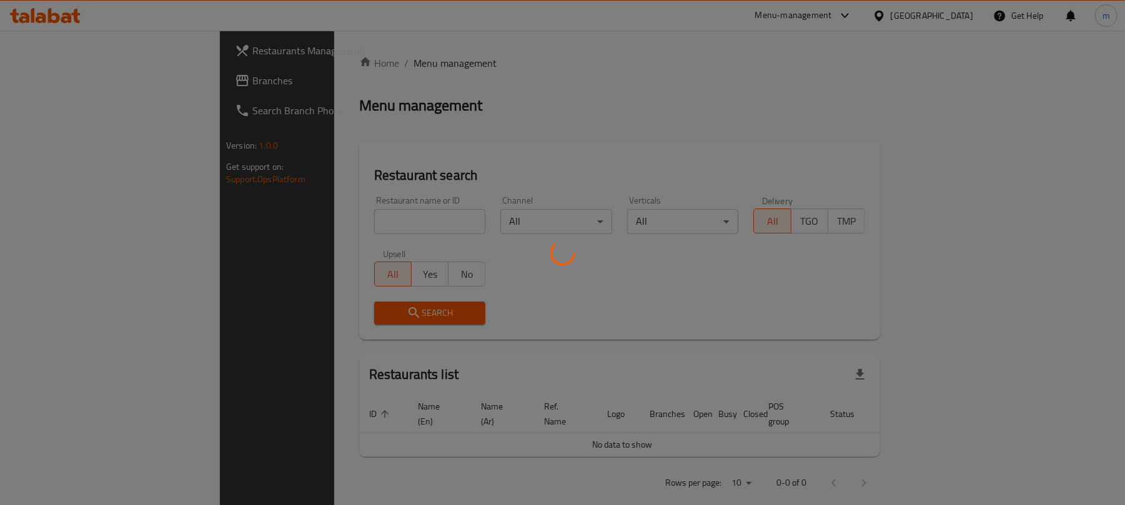
click at [147, 200] on div at bounding box center [562, 252] width 1125 height 505
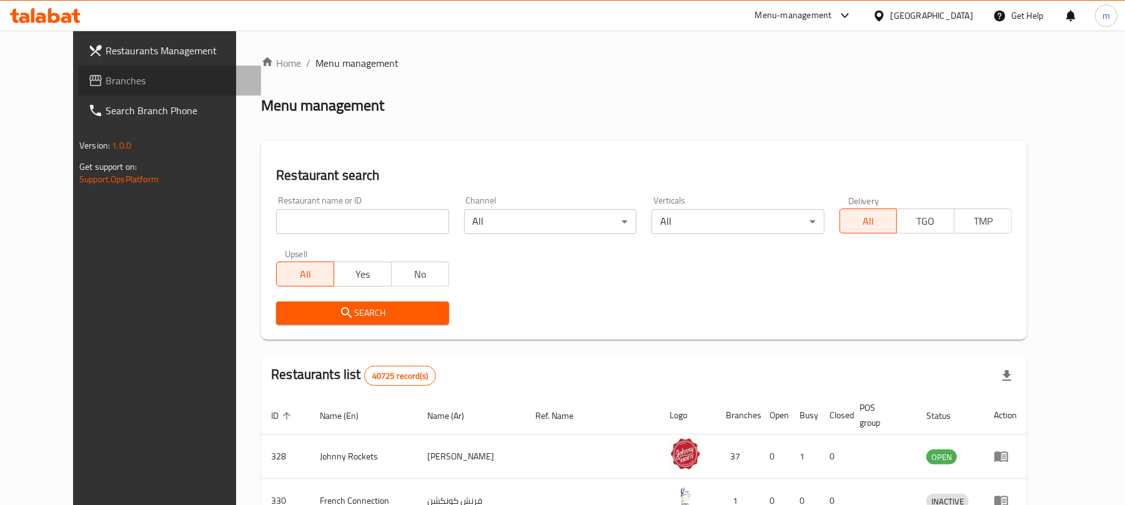
click at [106, 85] on span "Branches" at bounding box center [178, 80] width 145 height 15
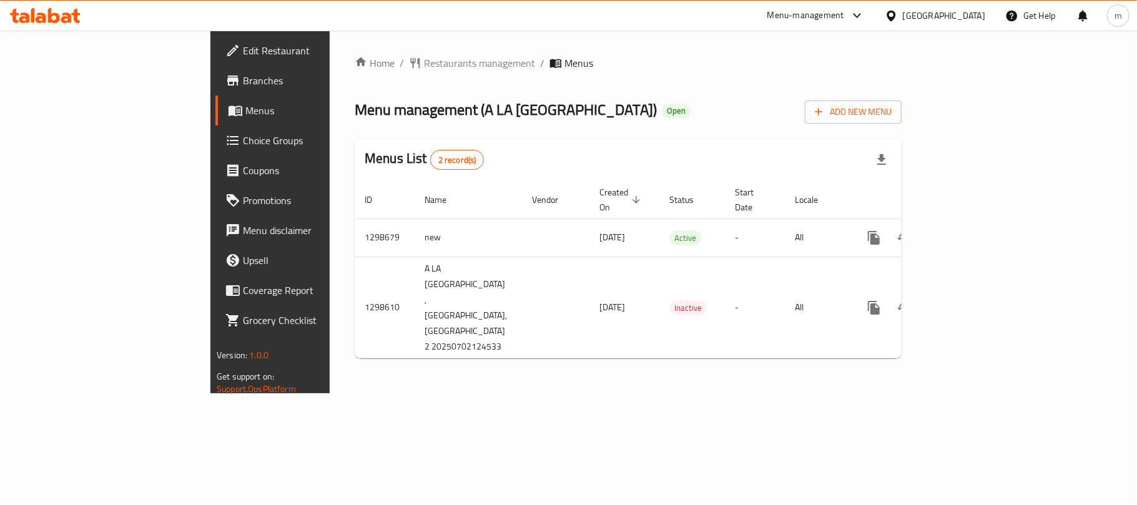
click at [355, 76] on div "Home / Restaurants management / Menus Menu management ( A [GEOGRAPHIC_DATA] ) O…" at bounding box center [628, 212] width 547 height 313
click at [424, 71] on span "Restaurants management" at bounding box center [479, 63] width 111 height 15
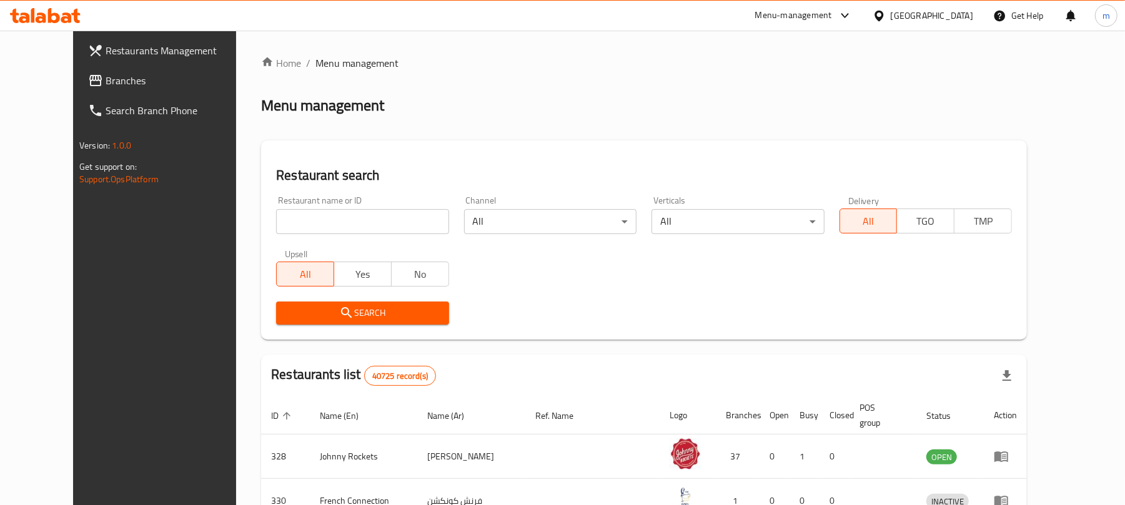
click at [320, 217] on div at bounding box center [562, 252] width 1125 height 505
click at [318, 224] on input "search" at bounding box center [362, 221] width 172 height 25
paste input "701021"
type input "701021"
